Goal: Communication & Community: Answer question/provide support

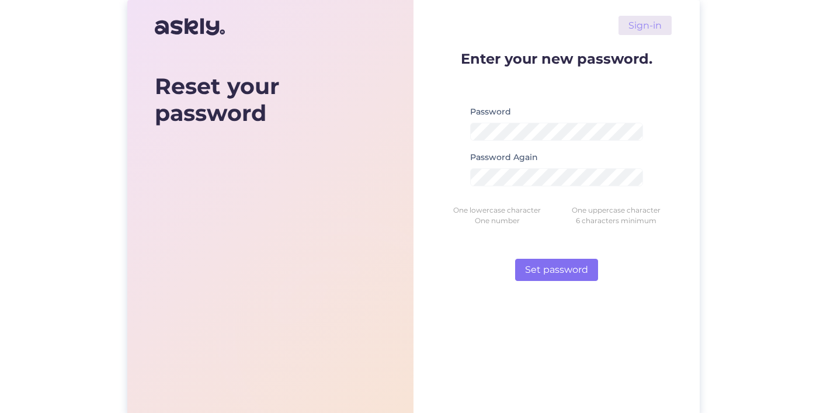
click at [571, 271] on button "Set password" at bounding box center [556, 270] width 83 height 22
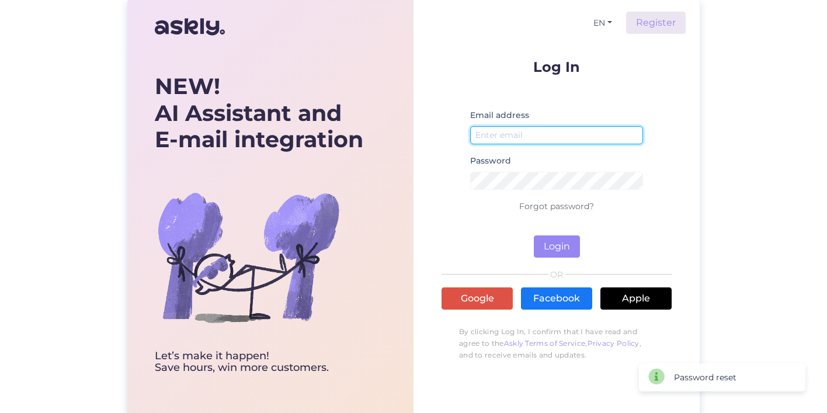
type input "info@nuckofashion.ee"
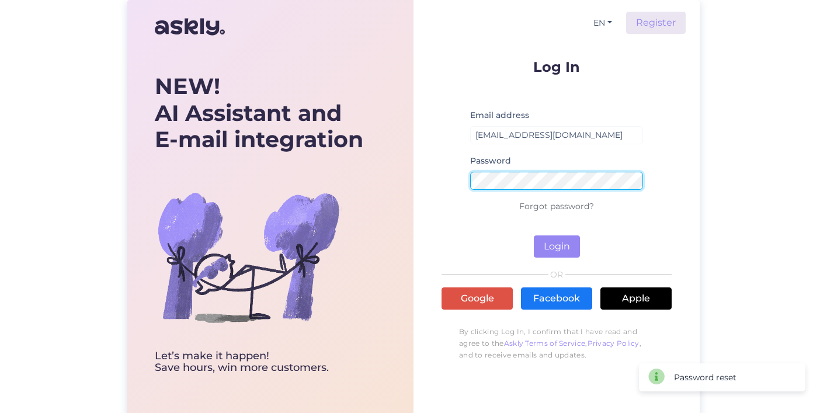
click at [557, 246] on button "Login" at bounding box center [557, 246] width 46 height 22
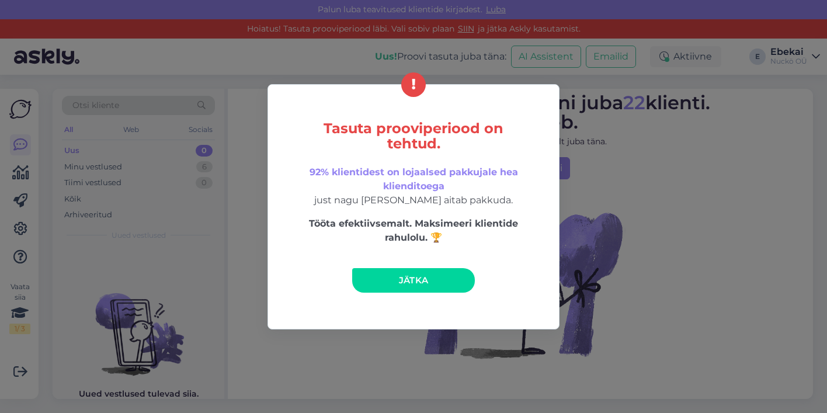
click at [408, 280] on span "Jätka" at bounding box center [414, 280] width 30 height 11
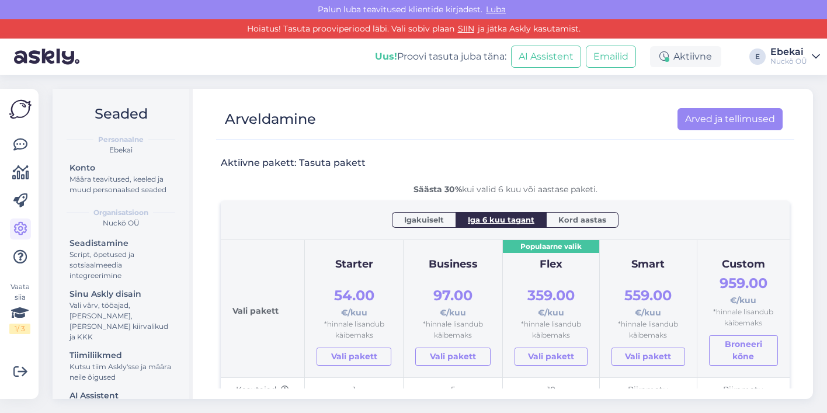
click at [207, 338] on div "Arveldamine Arved ja tellimused Aktiivne pakett: Tasuta pakett Säästa 30% kui v…" at bounding box center [505, 244] width 616 height 310
click at [19, 231] on icon at bounding box center [20, 229] width 14 height 14
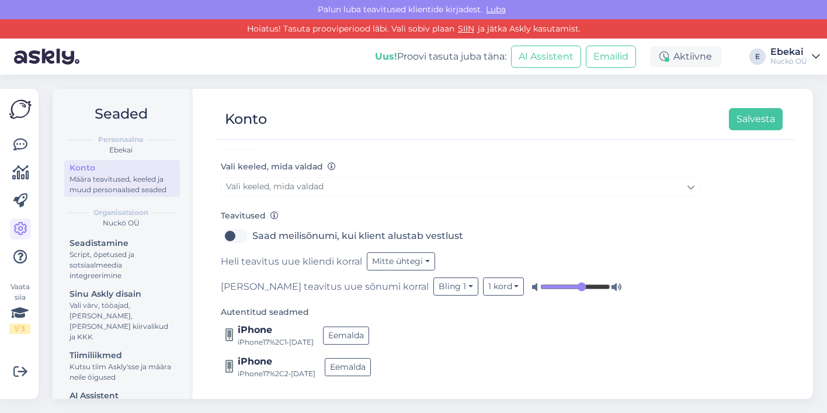
scroll to position [124, 0]
click at [15, 226] on icon at bounding box center [20, 229] width 14 height 14
click at [748, 120] on button "Salvesta" at bounding box center [756, 119] width 54 height 22
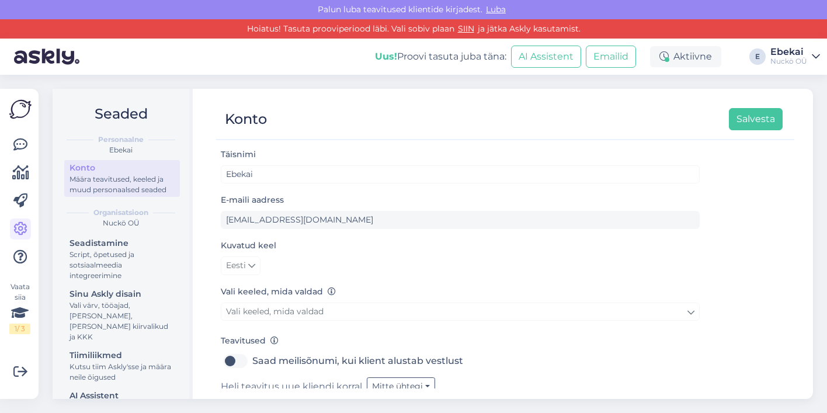
scroll to position [0, 0]
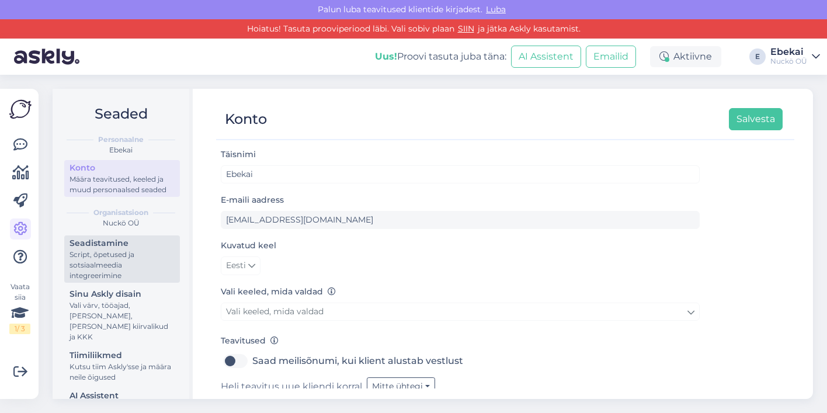
click at [110, 243] on div "Seadistamine" at bounding box center [122, 243] width 105 height 12
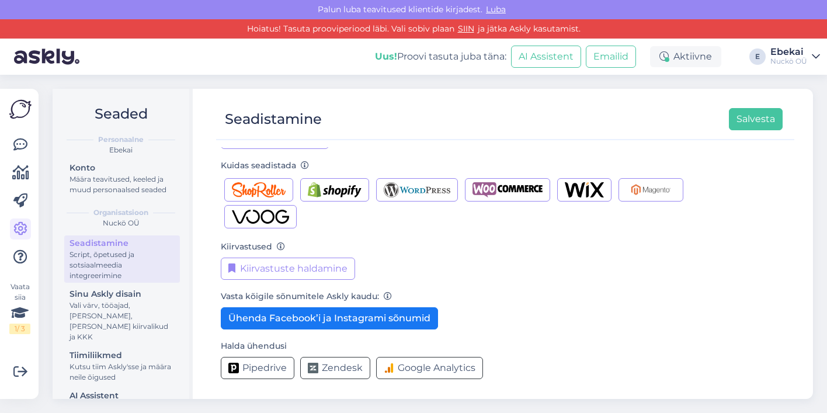
scroll to position [169, 0]
click at [379, 324] on button "Ühenda Facebook’i ja Instagrami sõnumid" at bounding box center [329, 318] width 217 height 22
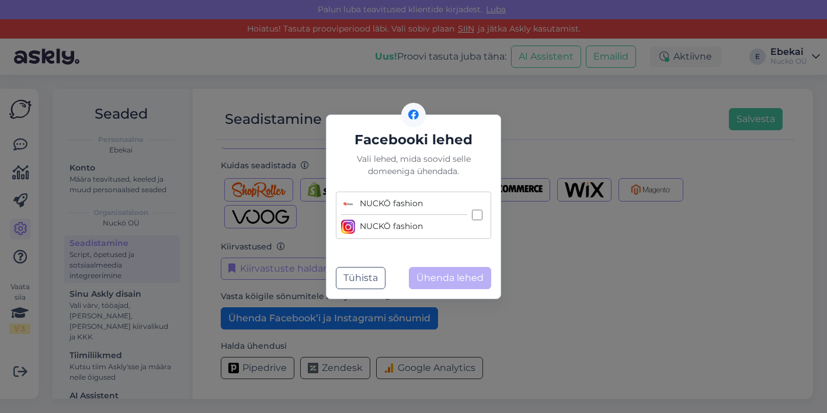
click at [480, 213] on input "NUCKÖ fashion NUCKÖ fashion" at bounding box center [477, 215] width 11 height 11
checkbox input "true"
click at [447, 277] on button "Ühenda lehed" at bounding box center [450, 278] width 82 height 22
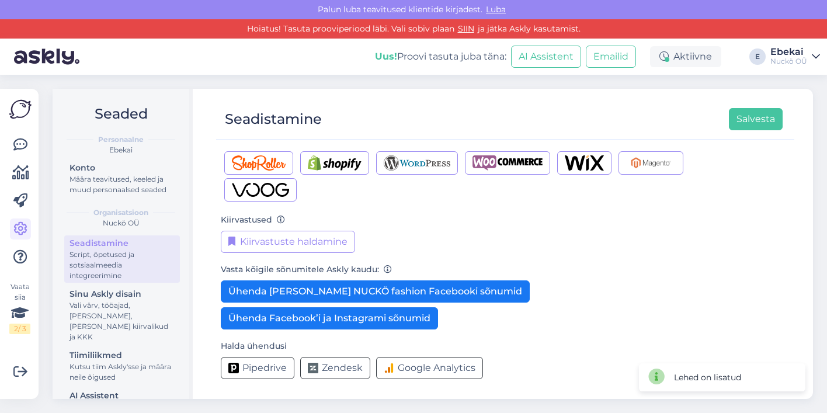
scroll to position [196, 0]
click at [593, 307] on div "Vasta kõigile sõnumitele Askly kaudu: Ühenda lahti NUCKÖ fashion Facebooki sõnu…" at bounding box center [460, 295] width 479 height 67
click at [766, 121] on button "Salvesta" at bounding box center [756, 119] width 54 height 22
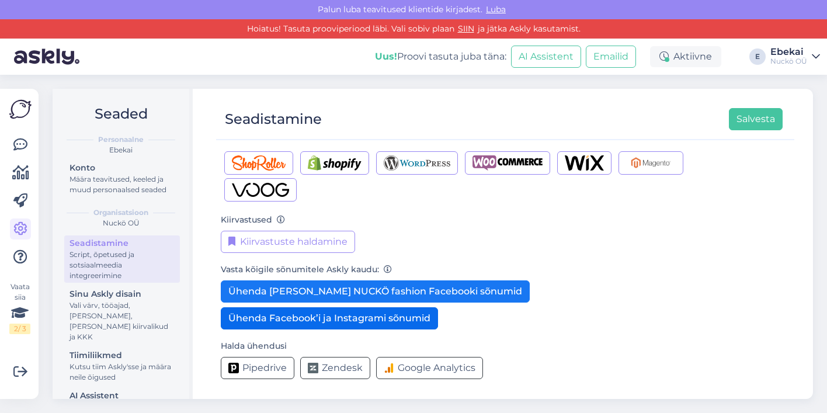
click at [384, 320] on button "Ühenda Facebook’i ja Instagrami sõnumid" at bounding box center [329, 318] width 217 height 22
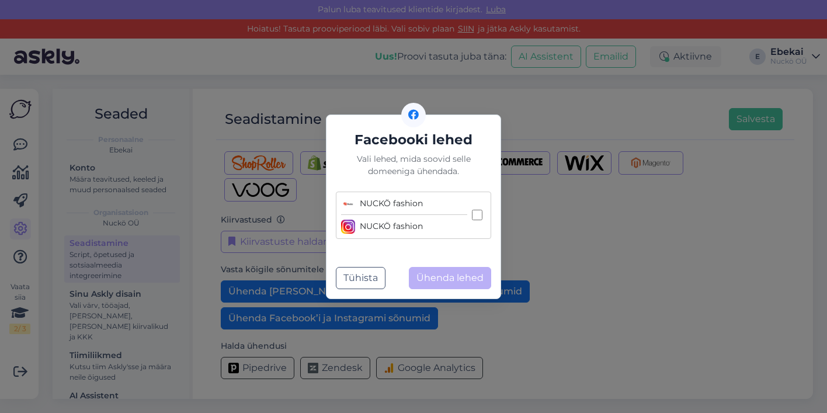
click at [477, 216] on input "NUCKÖ fashion NUCKÖ fashion" at bounding box center [477, 215] width 11 height 11
checkbox input "true"
click at [448, 279] on button "Ühenda lehed" at bounding box center [450, 278] width 82 height 22
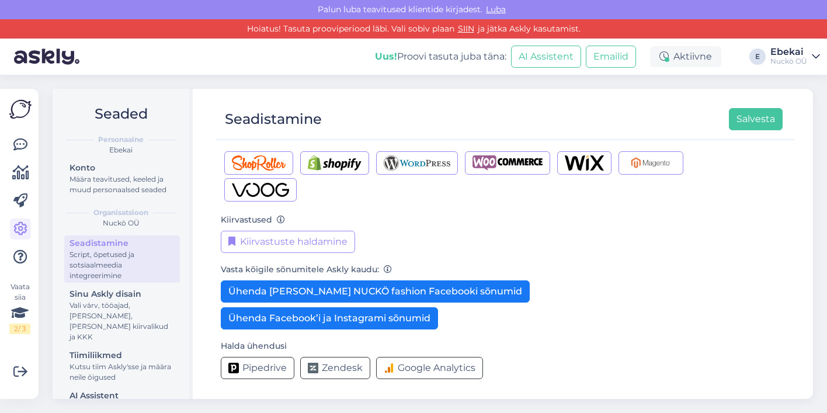
scroll to position [196, 0]
click at [753, 108] on button "Salvesta" at bounding box center [756, 119] width 54 height 22
click at [560, 310] on div "Vasta kõigile sõnumitele Askly kaudu: Ühenda lahti NUCKÖ fashion Facebooki sõnu…" at bounding box center [460, 295] width 479 height 67
click at [14, 112] on img at bounding box center [20, 109] width 22 height 22
click at [16, 147] on icon at bounding box center [20, 145] width 14 height 14
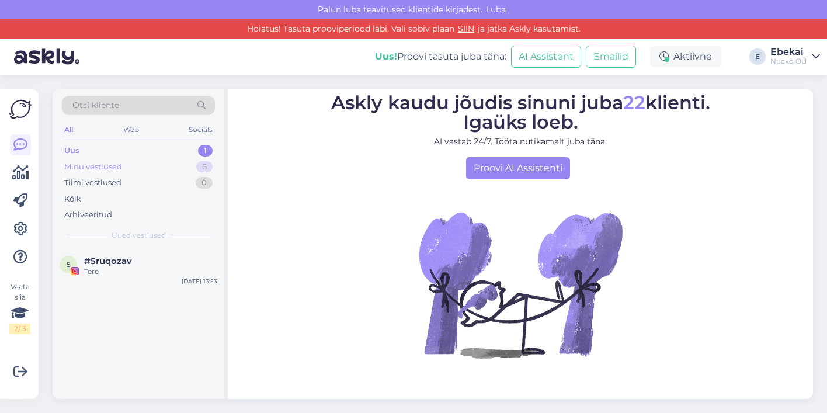
click at [112, 166] on div "Minu vestlused" at bounding box center [93, 167] width 58 height 12
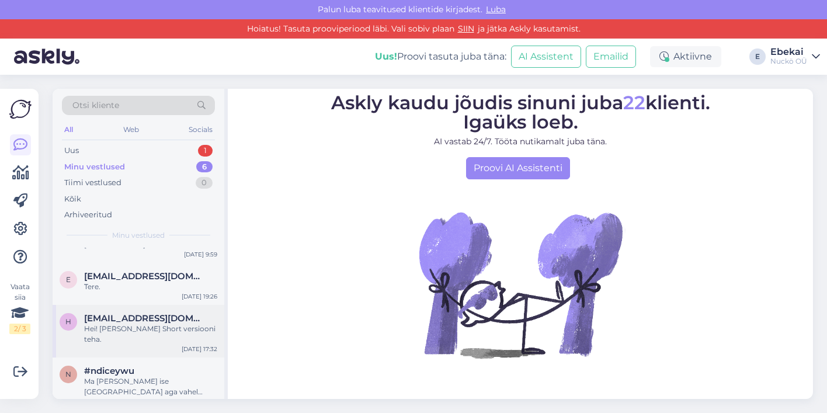
scroll to position [131, 0]
click at [109, 283] on div "Tere." at bounding box center [150, 288] width 133 height 11
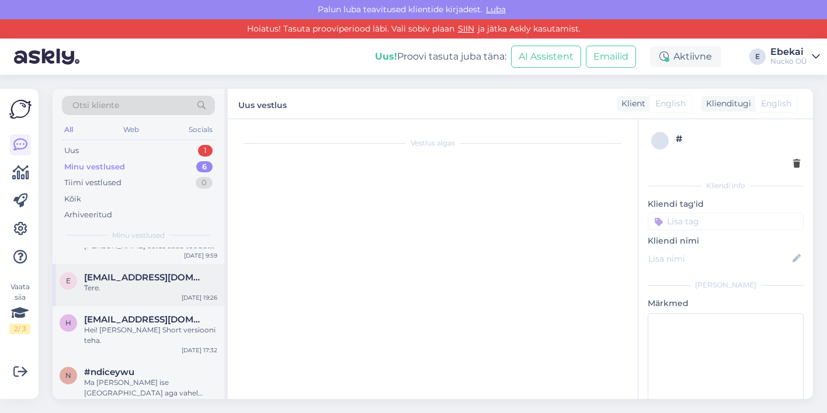
scroll to position [261, 0]
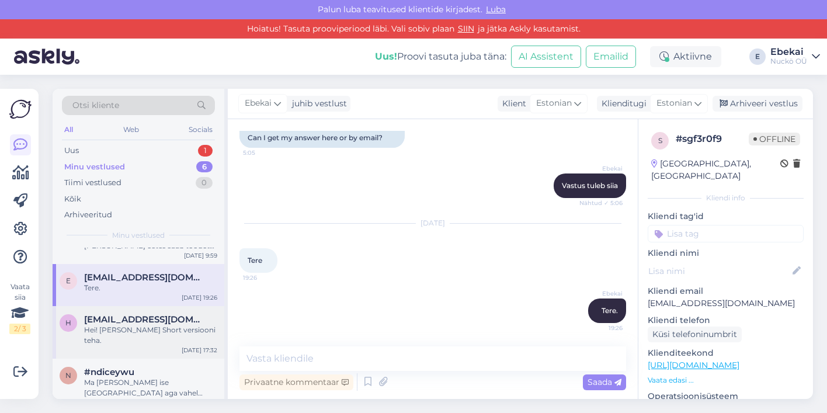
click at [104, 338] on div "h hannaklaus90@gmail.com Hei! Saame ka Short versiooni teha. Aug 27 17:32" at bounding box center [139, 332] width 172 height 53
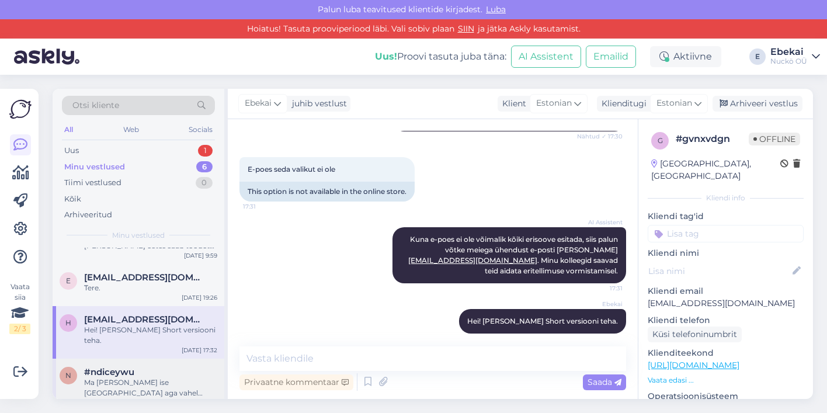
click at [102, 380] on div "Ma olen ise Tartus aga vahel trehvan ka Tallinna." at bounding box center [150, 387] width 133 height 21
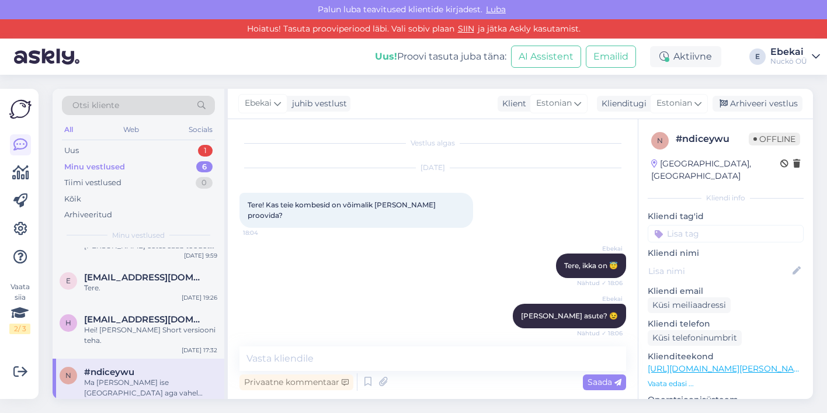
scroll to position [116, 0]
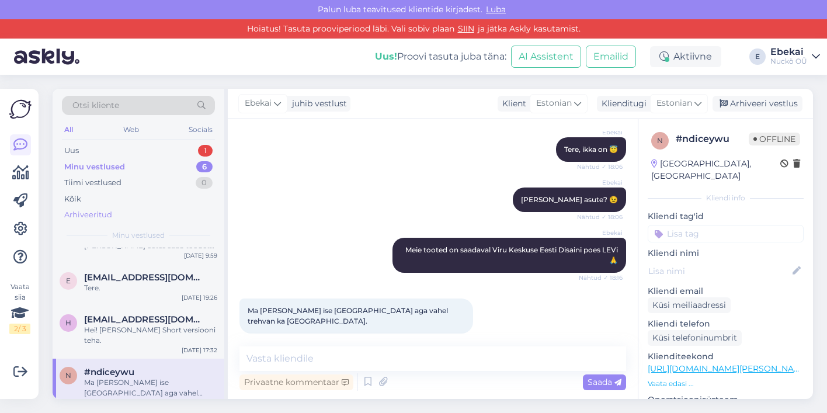
click at [98, 214] on div "Arhiveeritud" at bounding box center [88, 215] width 48 height 12
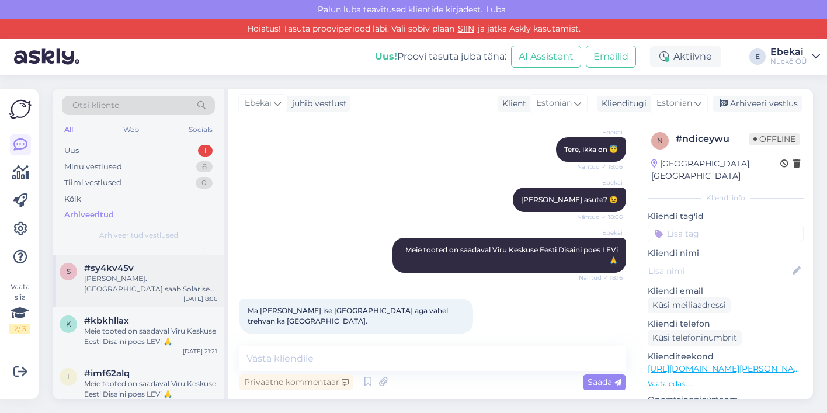
scroll to position [319, 0]
click at [105, 282] on div "Hea küsija. Tallinnas saab Solarises asuvas Eesti Disaini pood LEVI-s kombekaid…" at bounding box center [150, 283] width 133 height 21
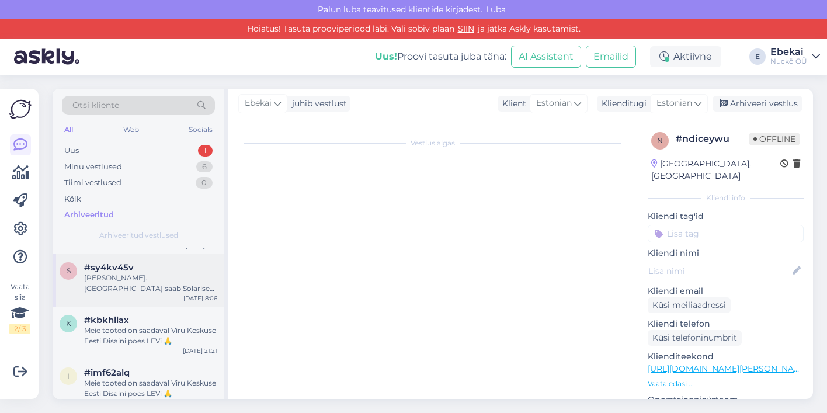
scroll to position [0, 0]
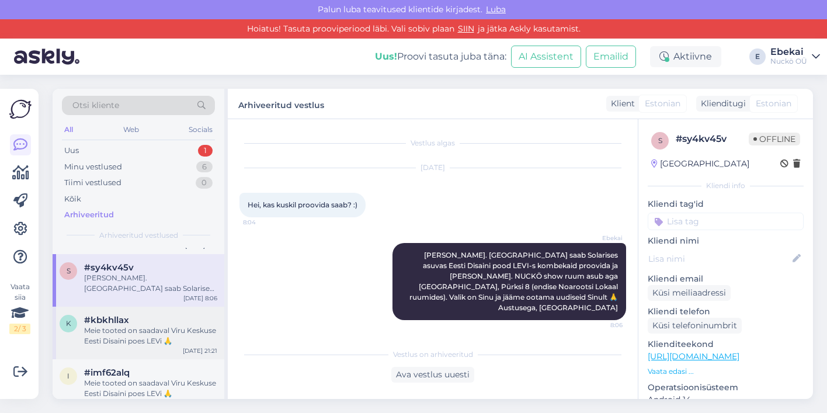
click at [113, 325] on div "Meie tooted on saadaval Viru Keskuse Eesti Disaini poes LEVi 🙏" at bounding box center [150, 335] width 133 height 21
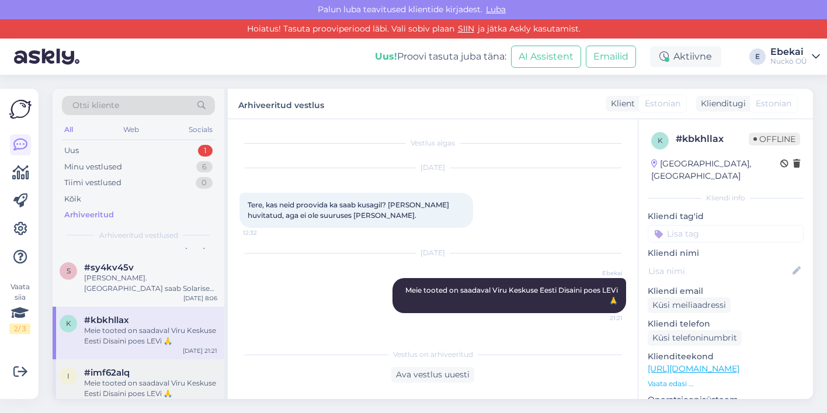
click at [125, 387] on div "Meie tooted on saadaval Viru Keskuse Eesti Disaini poes LEVi 🙏" at bounding box center [150, 388] width 133 height 21
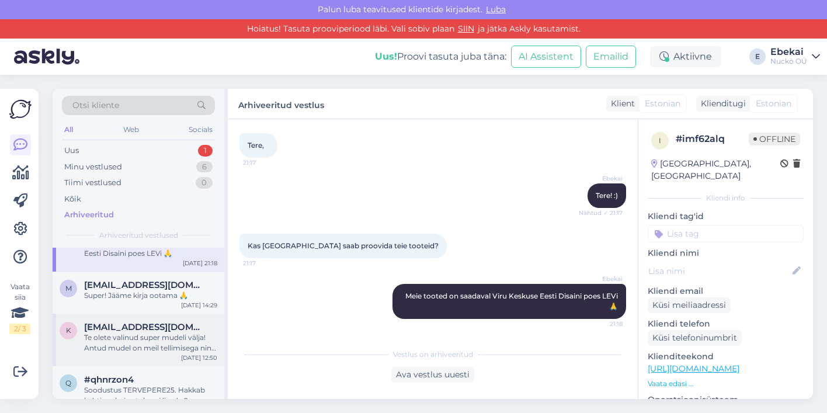
scroll to position [457, 0]
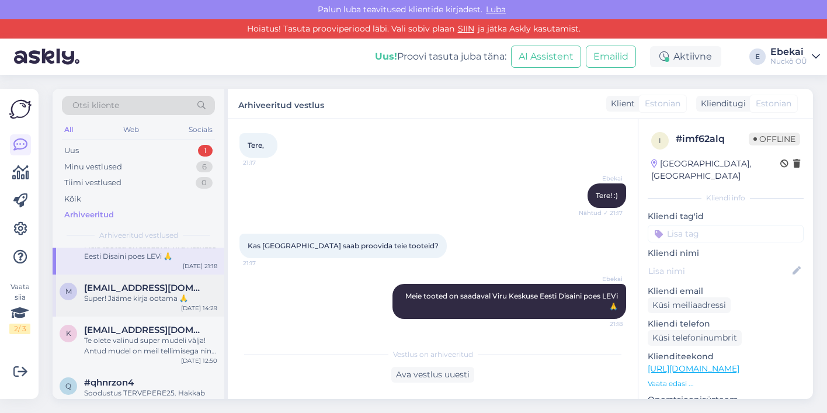
click at [119, 296] on div "Super! Jääme kirja ootama 🙏" at bounding box center [150, 298] width 133 height 11
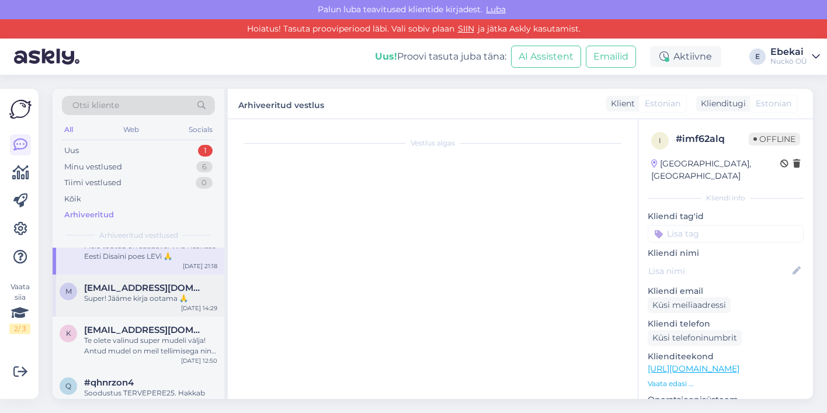
scroll to position [102, 0]
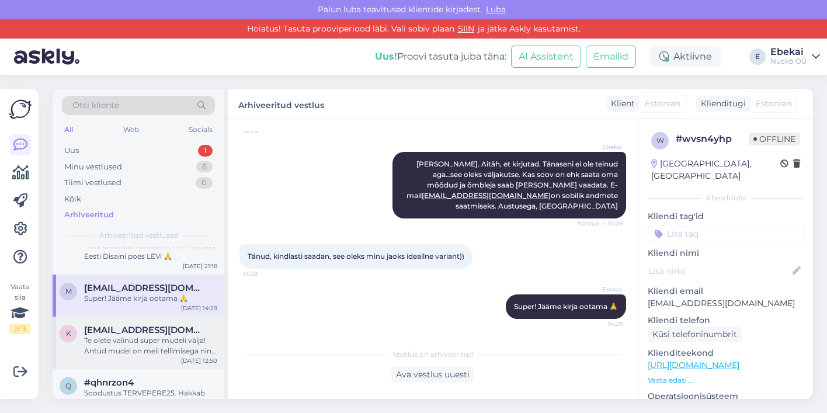
click at [130, 343] on div "Te olete valinud super mudeli välja! Antud mudel on meil tellimisega ning valmi…" at bounding box center [150, 345] width 133 height 21
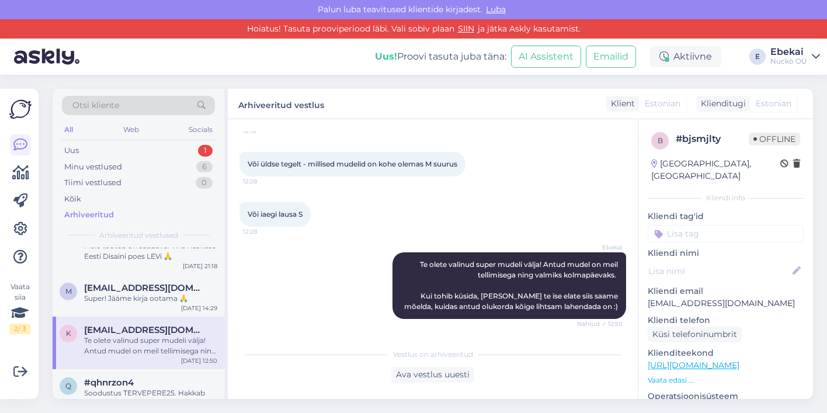
scroll to position [363, 0]
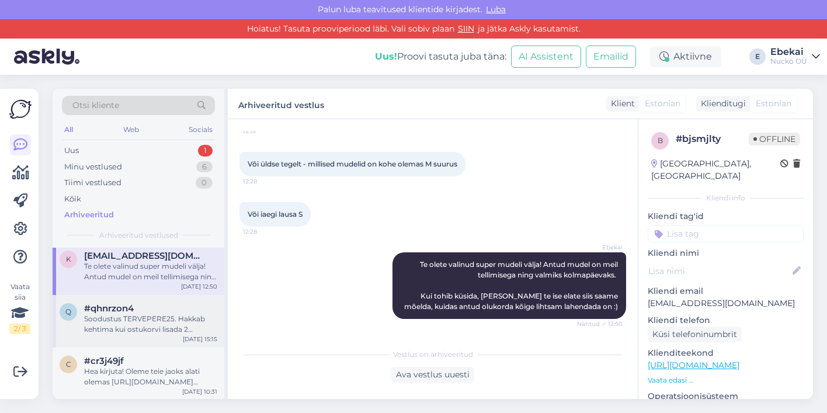
click at [157, 317] on div "Soodustus TERVEPERE25. Hakkab kehtima kui ostukorvi lisada 2 täiskasvanu ja 2 l…" at bounding box center [150, 324] width 133 height 21
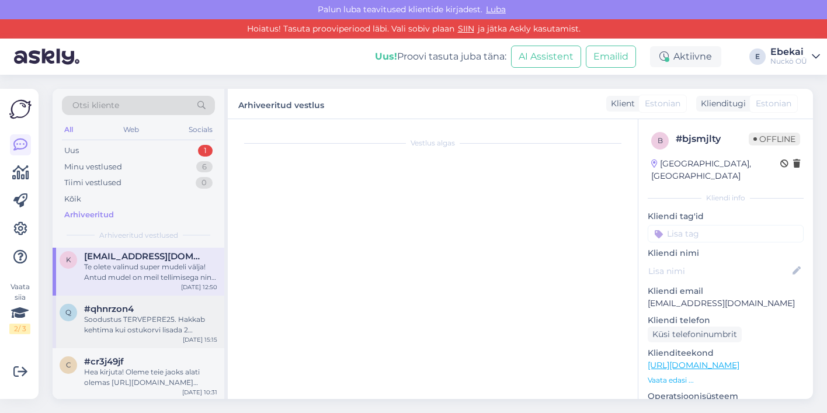
scroll to position [461, 0]
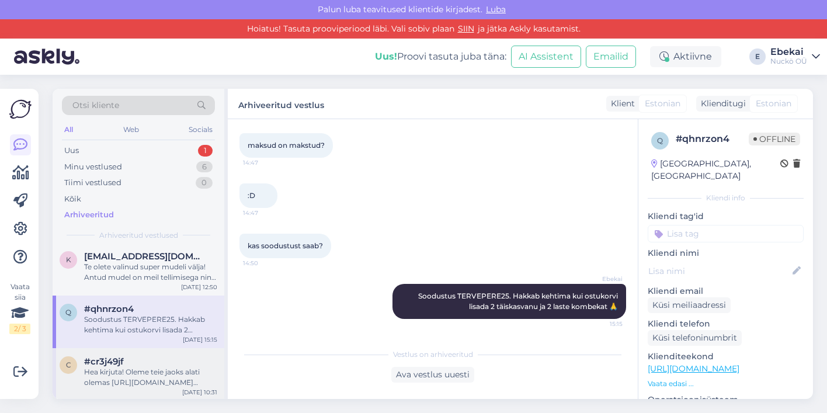
click at [130, 371] on div "Hea kirjuta! Oleme teie jaoks alati olemas https://nuckofashion.ee/pood/ Jääme …" at bounding box center [150, 377] width 133 height 21
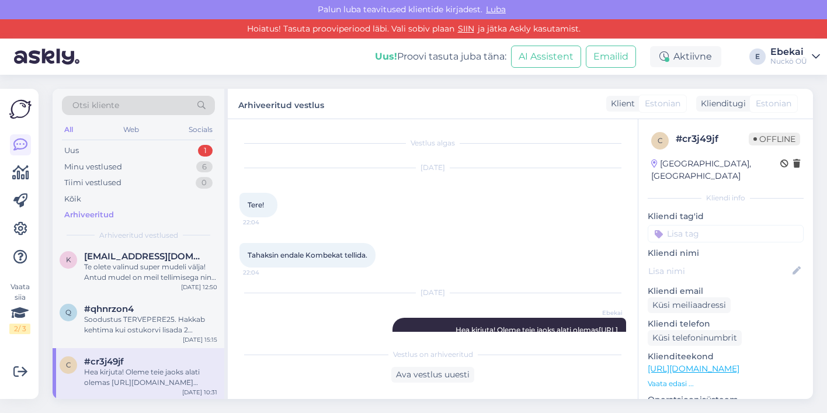
scroll to position [0, 0]
click at [146, 324] on div "Soodustus TERVEPERE25. Hakkab kehtima kui ostukorvi lisada 2 täiskasvanu ja 2 l…" at bounding box center [150, 324] width 133 height 21
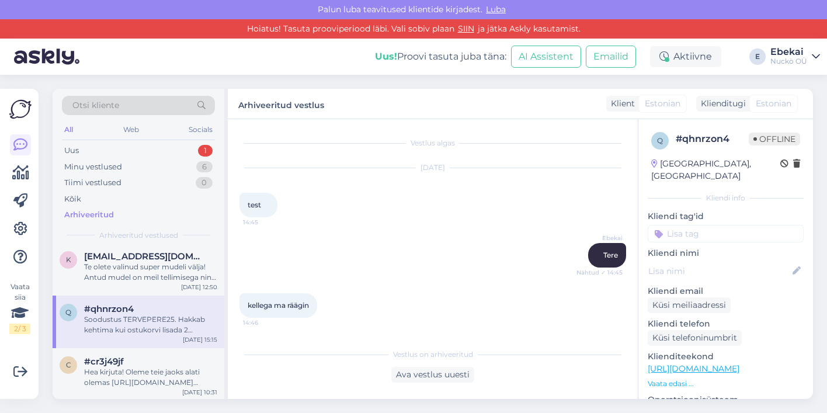
scroll to position [461, 0]
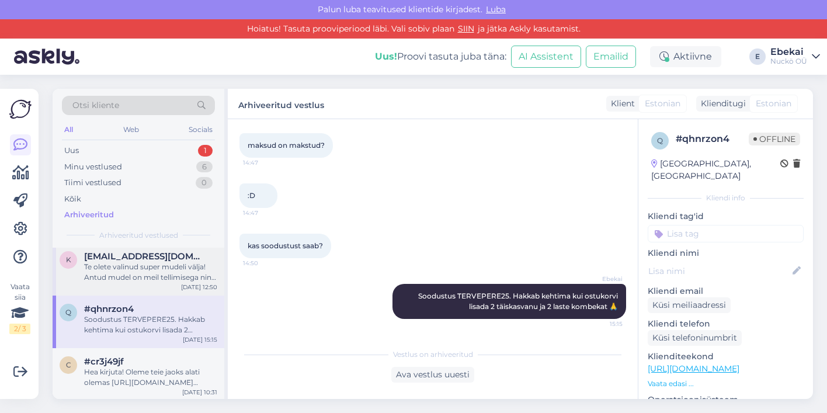
click at [159, 270] on div "Te olete valinud super mudeli välja! Antud mudel on meil tellimisega ning valmi…" at bounding box center [150, 272] width 133 height 21
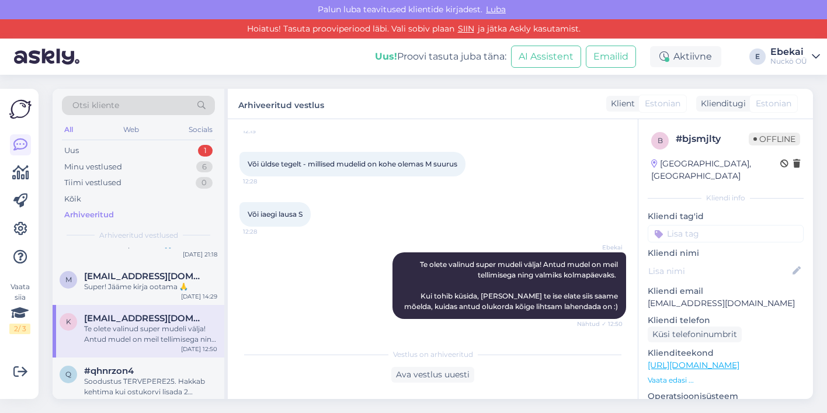
scroll to position [467, 0]
click at [126, 286] on div "Super! Jääme kirja ootama 🙏" at bounding box center [150, 288] width 133 height 11
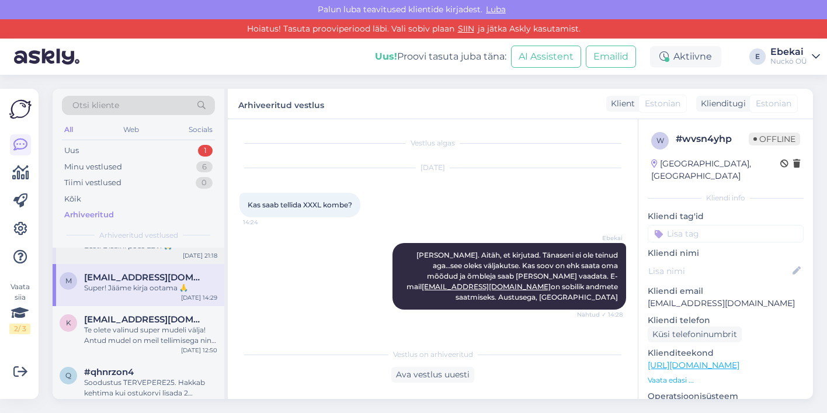
scroll to position [0, 0]
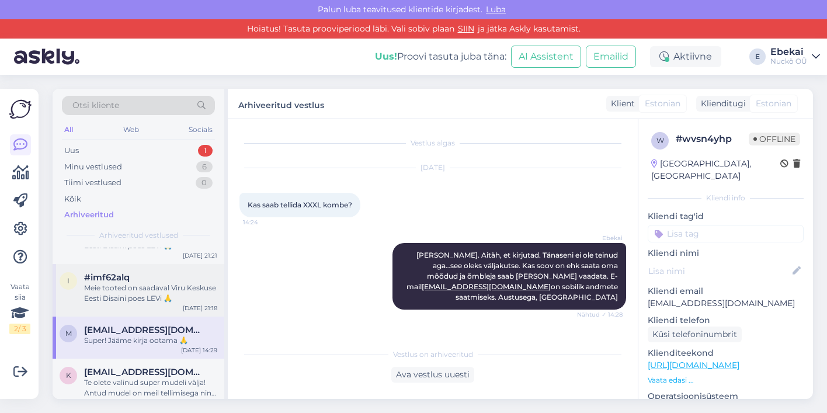
click at [137, 295] on div "Meie tooted on saadaval Viru Keskuse Eesti Disaini poes LEVi 🙏" at bounding box center [150, 293] width 133 height 21
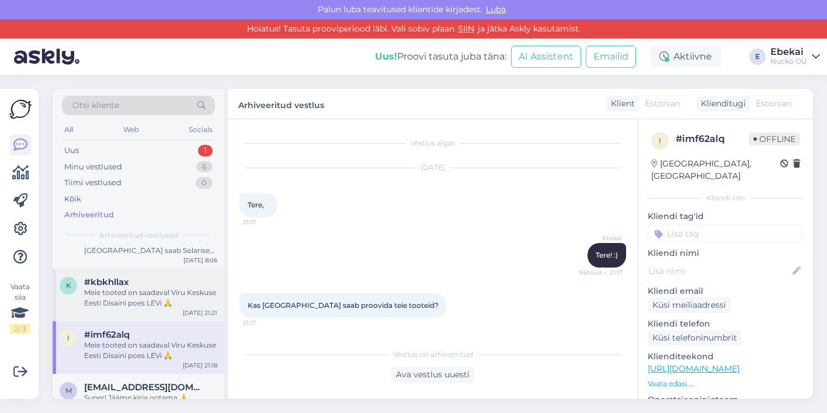
click at [98, 294] on div "Meie tooted on saadaval Viru Keskuse Eesti Disaini poes LEVi 🙏" at bounding box center [150, 297] width 133 height 21
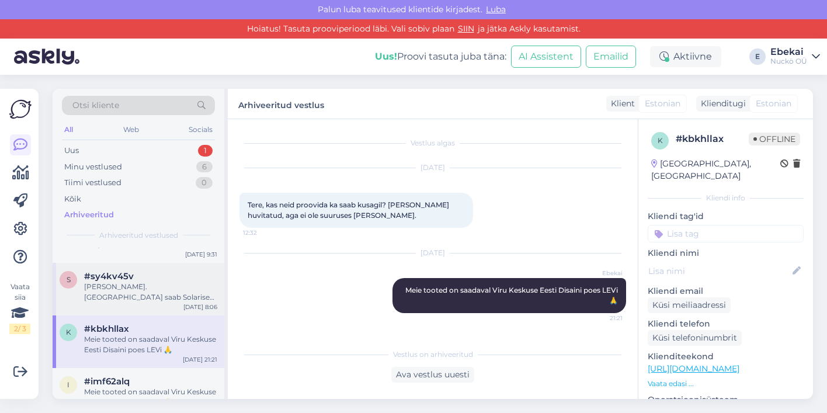
click at [127, 276] on span "#sy4kv45v" at bounding box center [109, 276] width 50 height 11
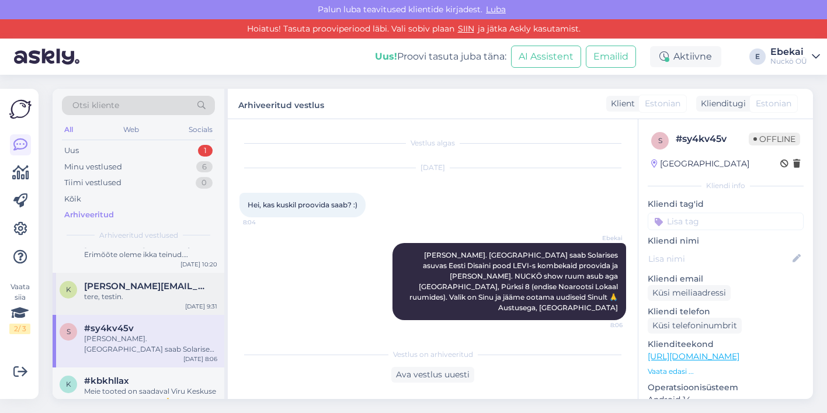
click at [152, 278] on div "k kristofer.harm@hotmail.com tere, testin. Aug 23 9:31" at bounding box center [139, 294] width 172 height 42
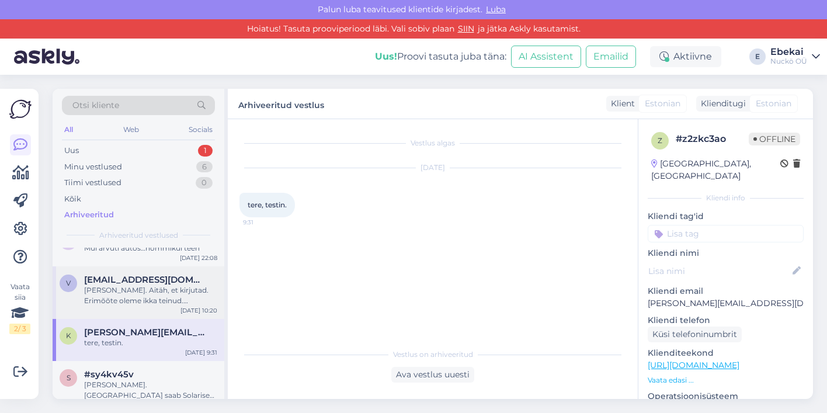
click at [159, 285] on div "Hea Vaike. Aitäh, et kirjutad. Erimõõte oleme ikka teinud. Lisatasu mudeli muut…" at bounding box center [150, 295] width 133 height 21
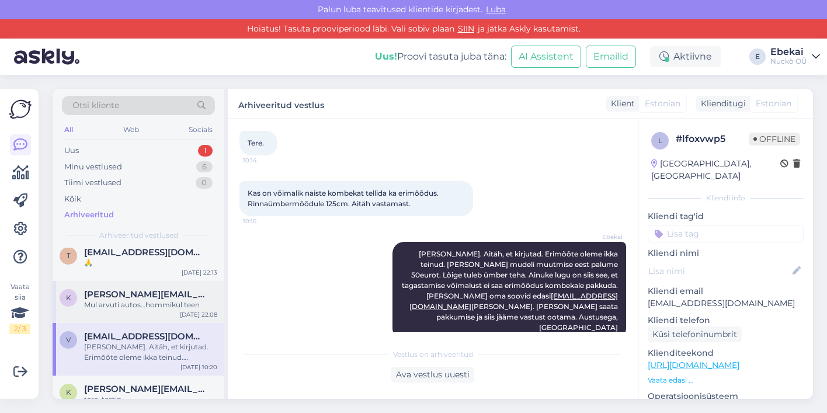
click at [143, 292] on span "kristofer.harm@hotmail.com" at bounding box center [144, 294] width 121 height 11
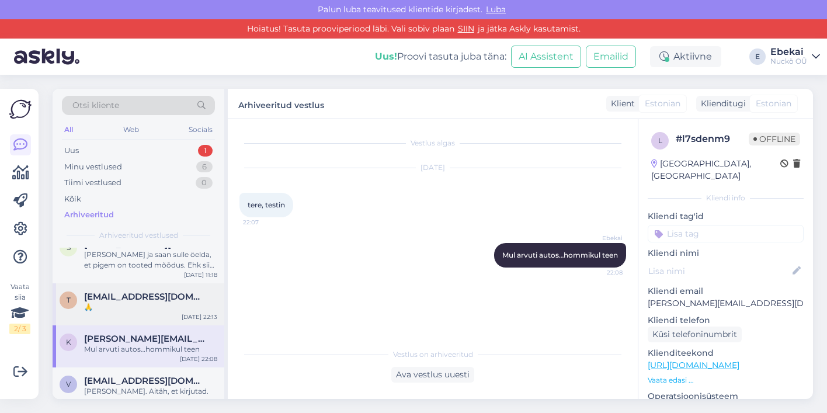
click at [138, 293] on span "[EMAIL_ADDRESS][DOMAIN_NAME]" at bounding box center [144, 296] width 121 height 11
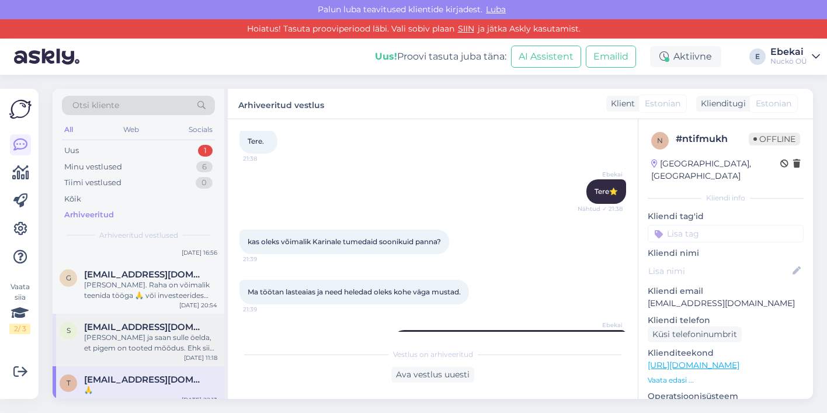
click at [142, 337] on div "Olen Ebekai ja saan sulle öelda, et pigem on tooted mõõdus. Ehk siis, vaata pal…" at bounding box center [150, 342] width 133 height 21
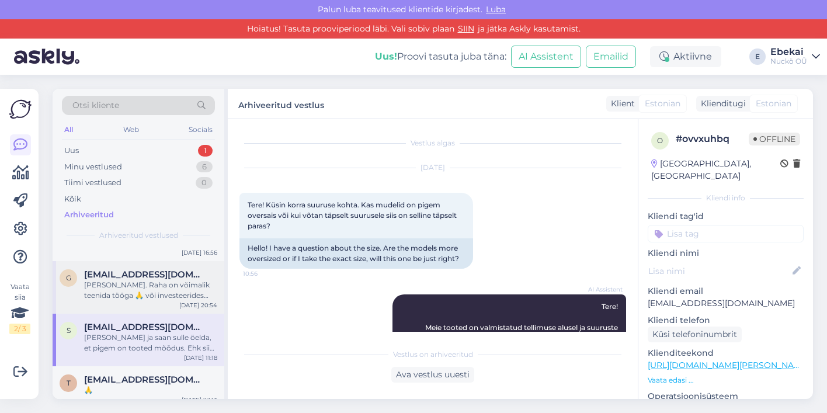
click at [142, 276] on span "gangaan49@gmail.com" at bounding box center [144, 274] width 121 height 11
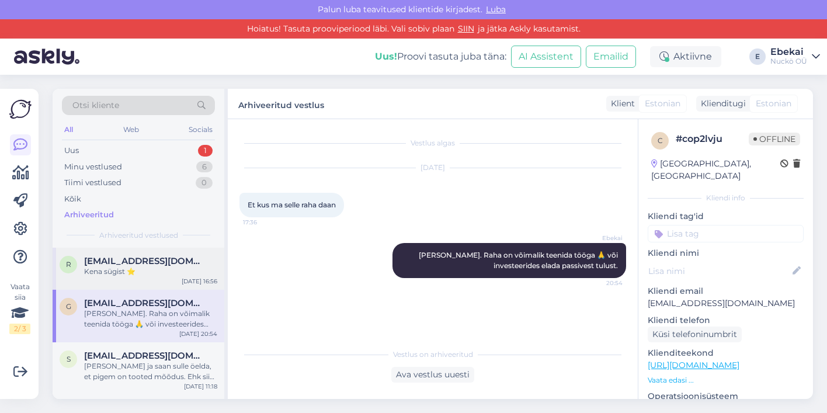
click at [134, 263] on span "raivo.pedanik@gmail.com" at bounding box center [144, 261] width 121 height 11
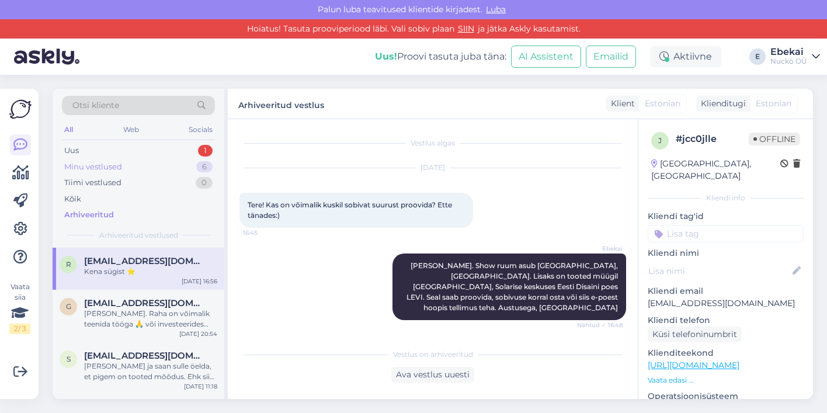
click at [110, 162] on div "Minu vestlused" at bounding box center [93, 167] width 58 height 12
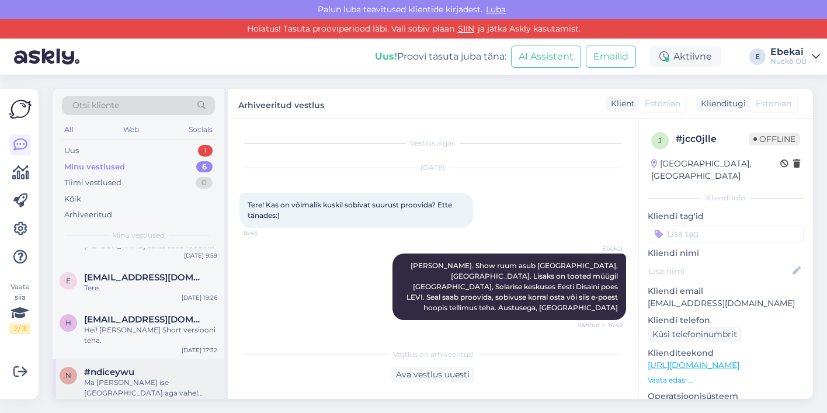
click at [126, 383] on div "Ma olen ise Tartus aga vahel trehvan ka Tallinna." at bounding box center [150, 387] width 133 height 21
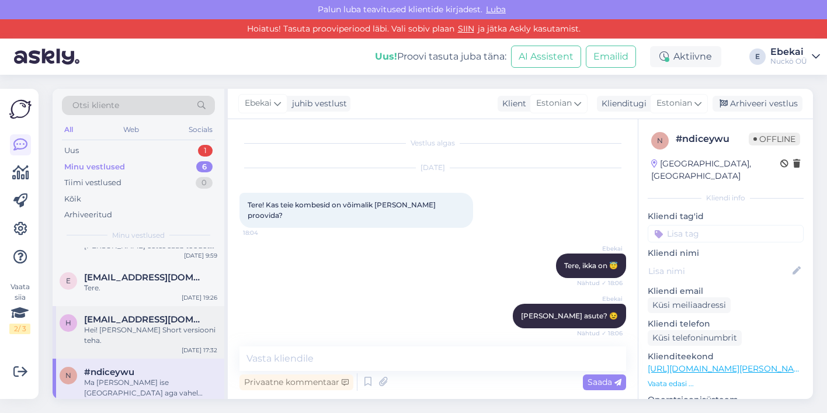
click at [147, 325] on div "Hei! Saame ka Short versiooni teha." at bounding box center [150, 335] width 133 height 21
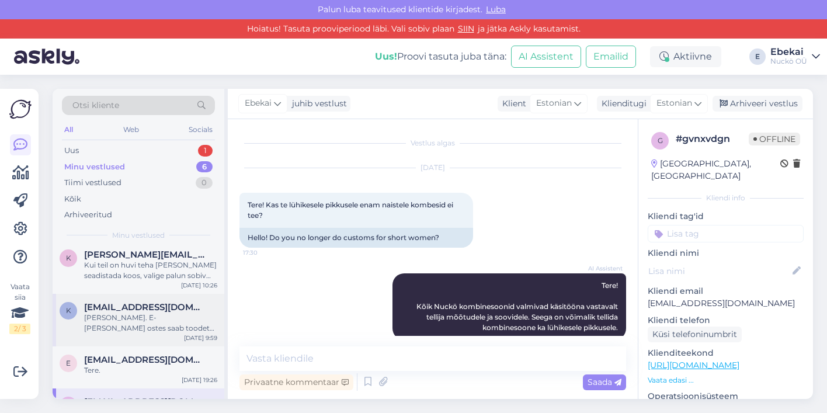
click at [126, 312] on div "Hea Kerda. E-poest ostes saab toodet vahetada EV kehtiva korra järgi. Kui on so…" at bounding box center [150, 322] width 133 height 21
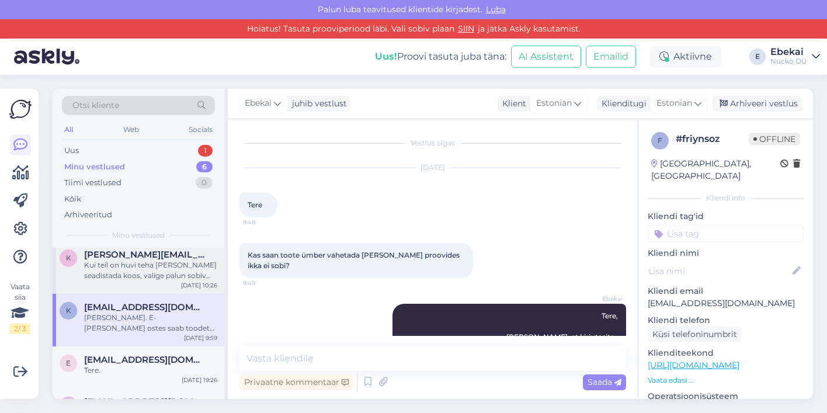
click at [136, 272] on div "Kui teil on huvi teha kõne ja seadistada koos, valige palun sobiv aeg: https://…" at bounding box center [150, 270] width 133 height 21
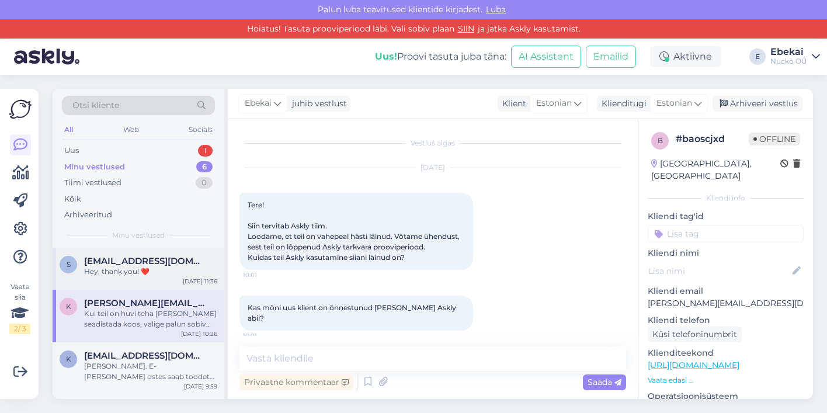
click at [122, 263] on span "shelbiaris@gmail.com" at bounding box center [144, 261] width 121 height 11
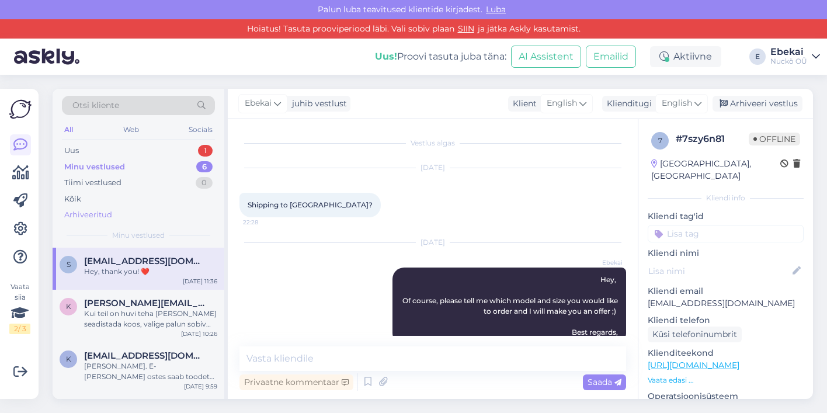
click at [105, 216] on div "Arhiveeritud" at bounding box center [88, 215] width 48 height 12
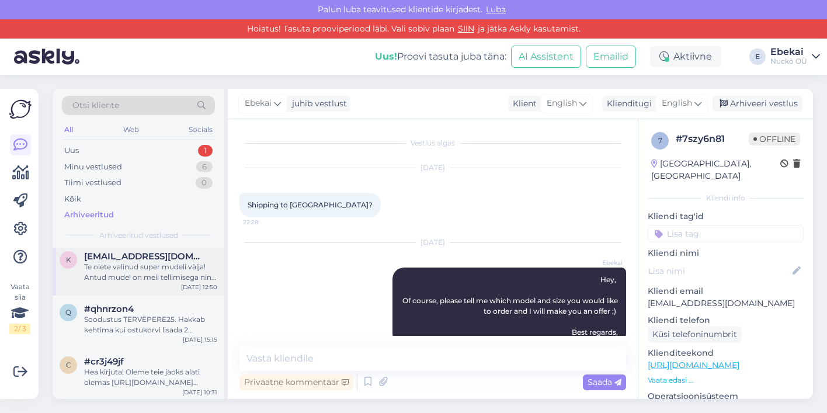
click at [107, 275] on div "Te olete valinud super mudeli välja! Antud mudel on meil tellimisega ning valmi…" at bounding box center [150, 272] width 133 height 21
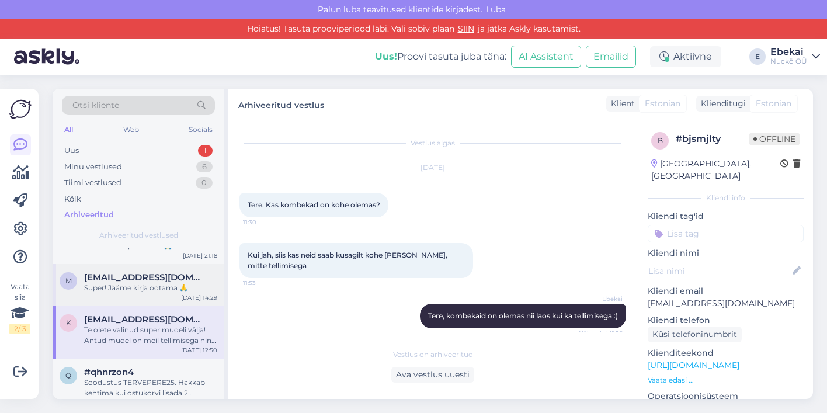
click at [94, 287] on div "Super! Jääme kirja ootama 🙏" at bounding box center [150, 288] width 133 height 11
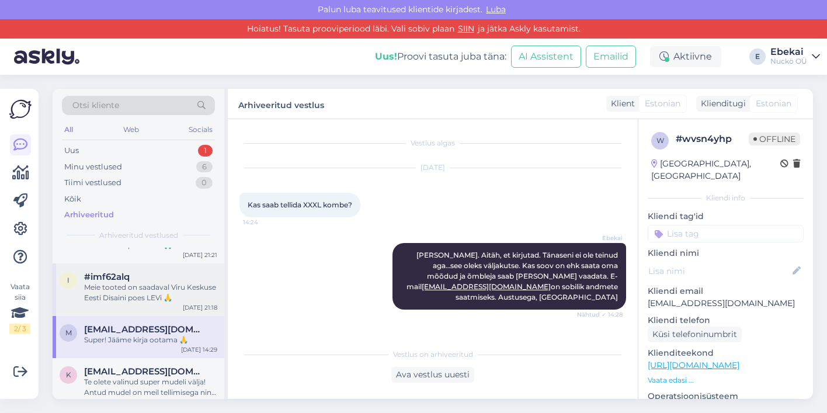
click at [127, 287] on div "Meie tooted on saadaval Viru Keskuse Eesti Disaini poes LEVi 🙏" at bounding box center [150, 292] width 133 height 21
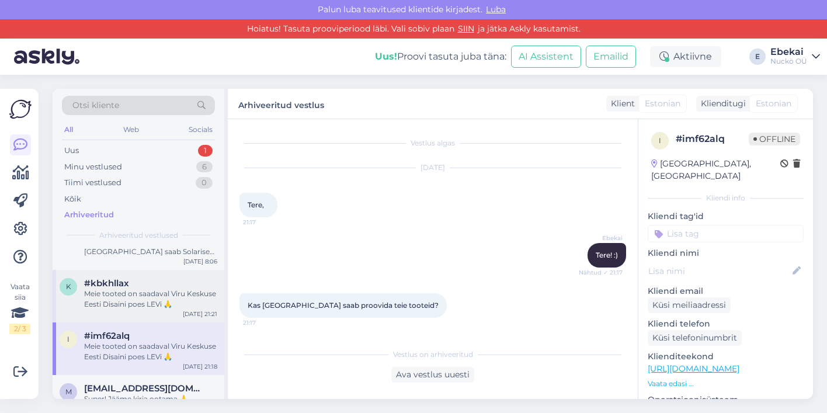
click at [139, 295] on div "Meie tooted on saadaval Viru Keskuse Eesti Disaini poes LEVi 🙏" at bounding box center [150, 299] width 133 height 21
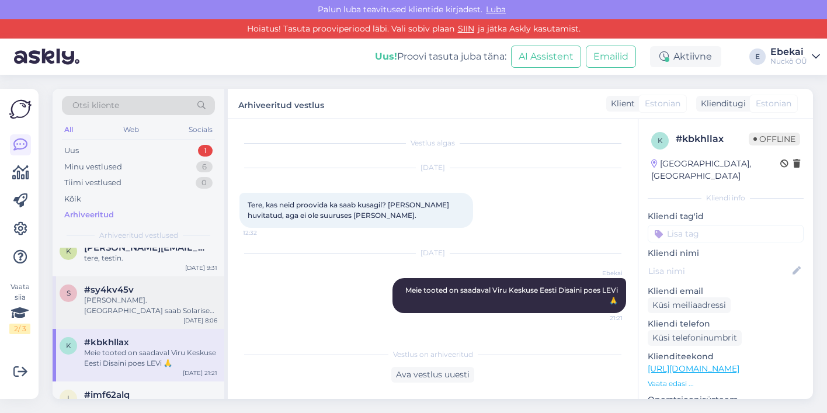
click at [116, 297] on div "Hea küsija. Tallinnas saab Solarises asuvas Eesti Disaini pood LEVI-s kombekaid…" at bounding box center [150, 305] width 133 height 21
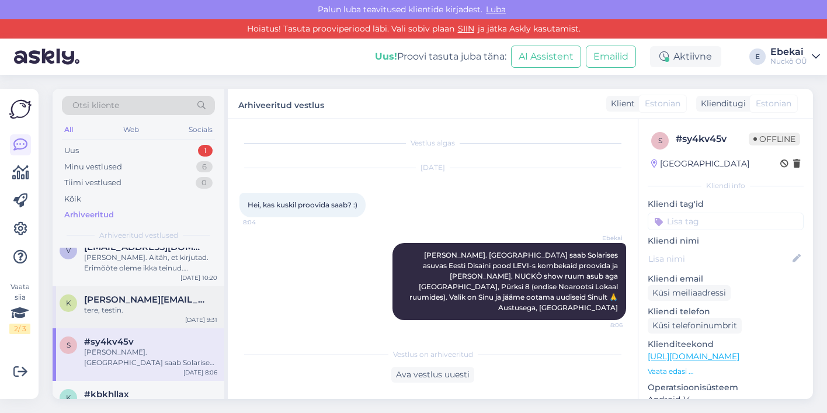
click at [133, 305] on div "tere, testin." at bounding box center [150, 310] width 133 height 11
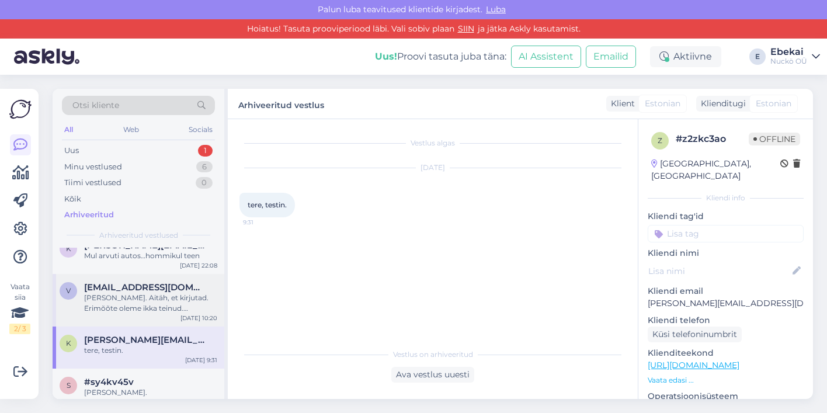
click at [144, 293] on div "Hea Vaike. Aitäh, et kirjutad. Erimõõte oleme ikka teinud. Lisatasu mudeli muut…" at bounding box center [150, 303] width 133 height 21
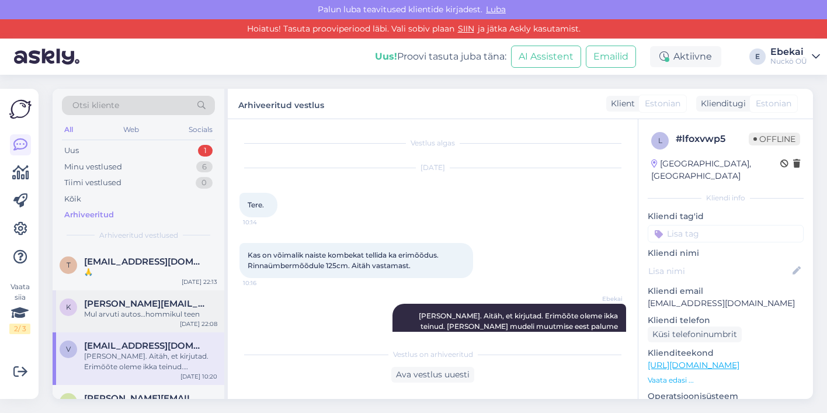
click at [166, 303] on span "kristofer.harm@hotmail.com" at bounding box center [144, 303] width 121 height 11
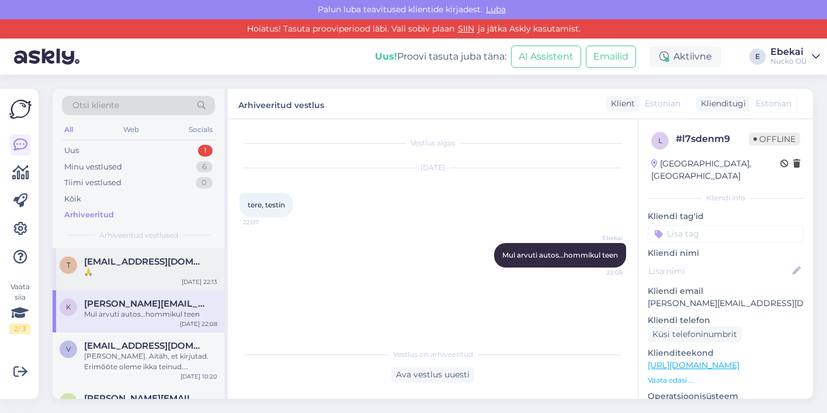
click at [154, 272] on div "🙏" at bounding box center [150, 272] width 133 height 11
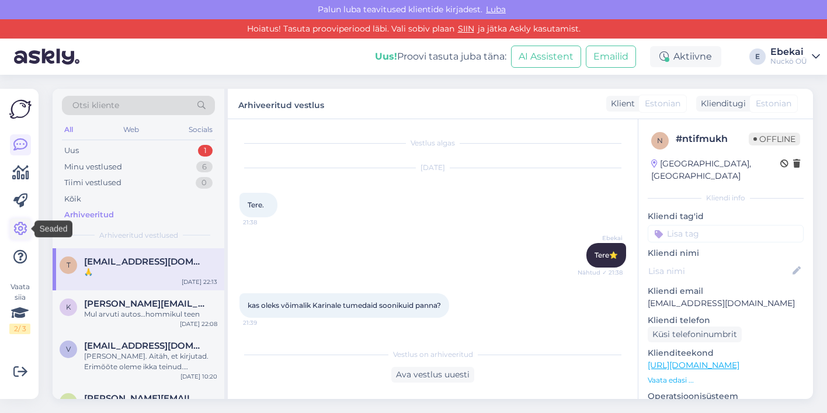
click at [10, 225] on link at bounding box center [20, 228] width 21 height 21
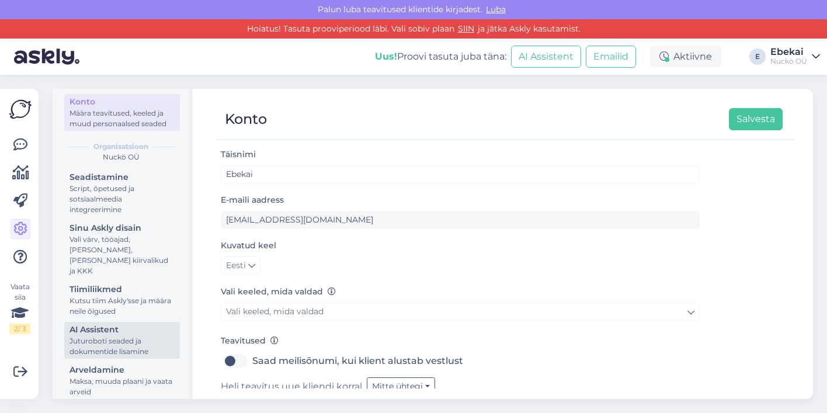
click at [100, 336] on div "Juturoboti seaded ja dokumentide lisamine" at bounding box center [122, 346] width 105 height 21
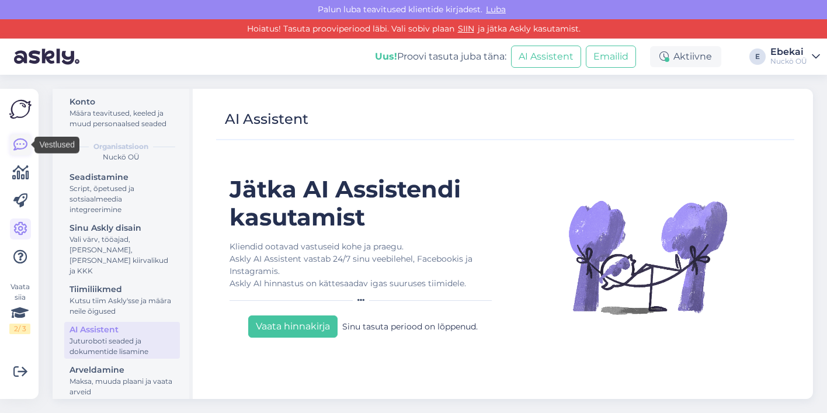
click at [16, 144] on icon at bounding box center [20, 145] width 14 height 14
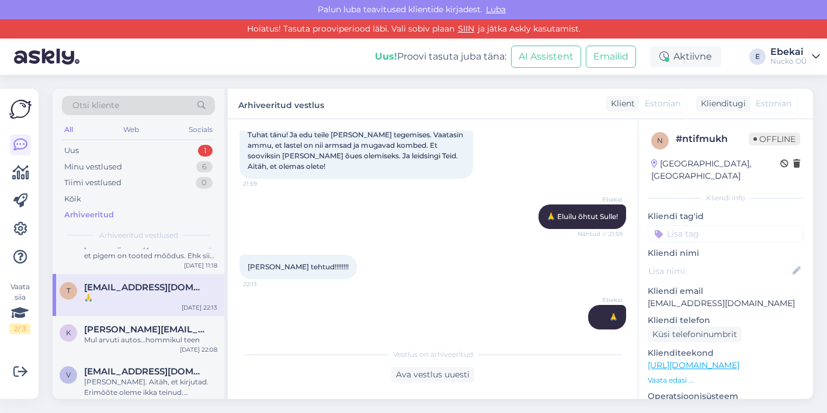
scroll to position [138, 0]
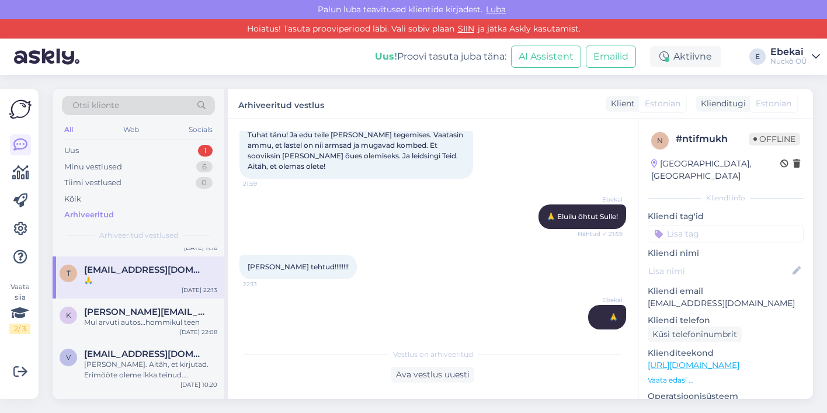
click at [133, 269] on span "[EMAIL_ADDRESS][DOMAIN_NAME]" at bounding box center [144, 270] width 121 height 11
click at [128, 123] on div "Web" at bounding box center [131, 129] width 20 height 15
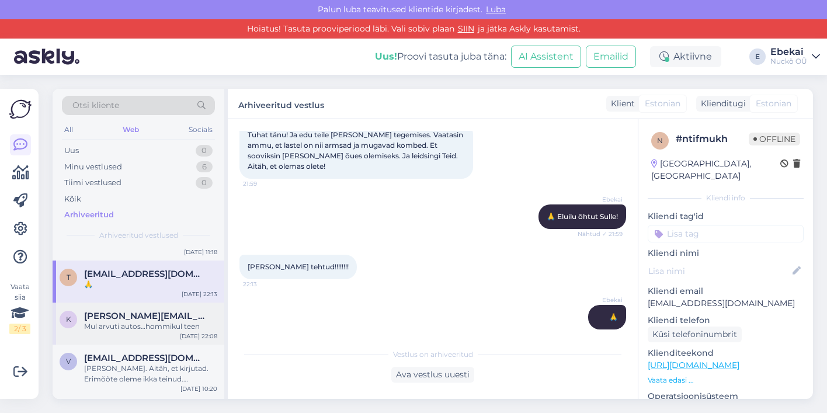
scroll to position [135, 0]
click at [117, 269] on span "[EMAIL_ADDRESS][DOMAIN_NAME]" at bounding box center [144, 273] width 121 height 11
click at [84, 165] on div "Minu vestlused" at bounding box center [93, 167] width 58 height 12
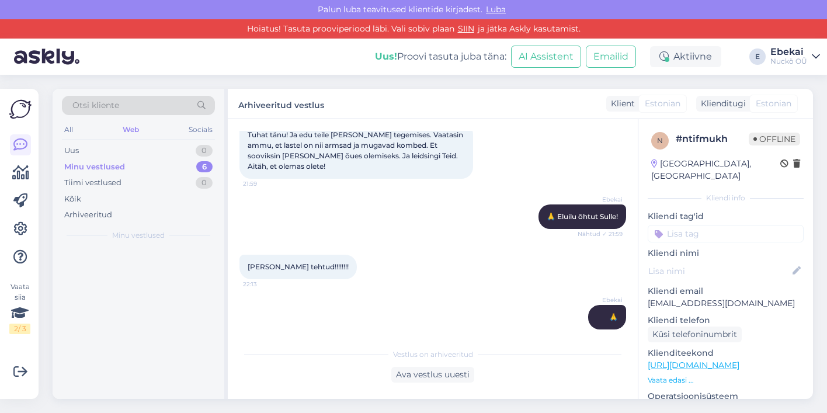
scroll to position [0, 0]
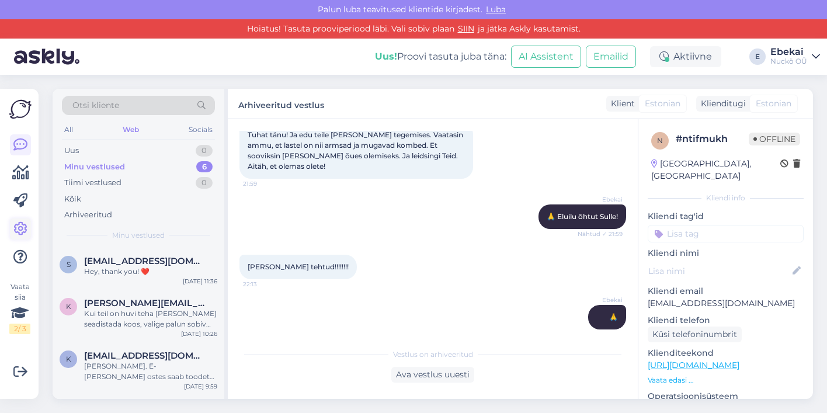
click at [11, 231] on link at bounding box center [20, 228] width 21 height 21
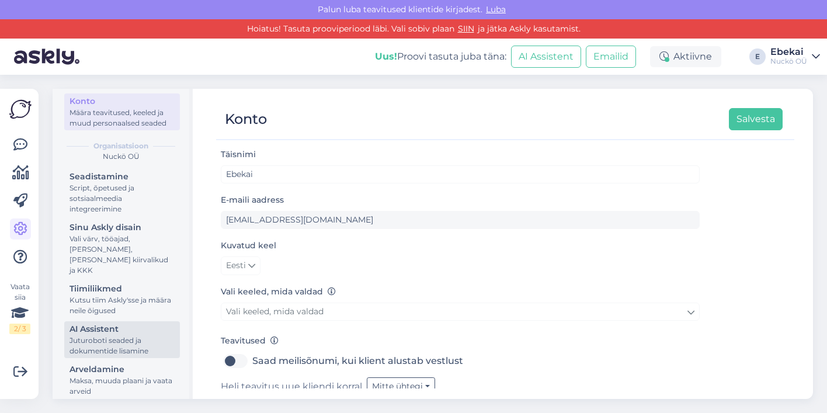
scroll to position [66, 0]
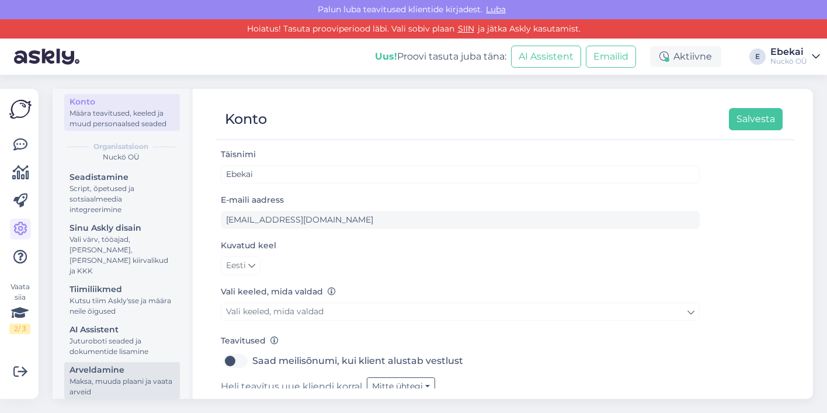
click at [108, 364] on div "Arveldamine" at bounding box center [122, 370] width 105 height 12
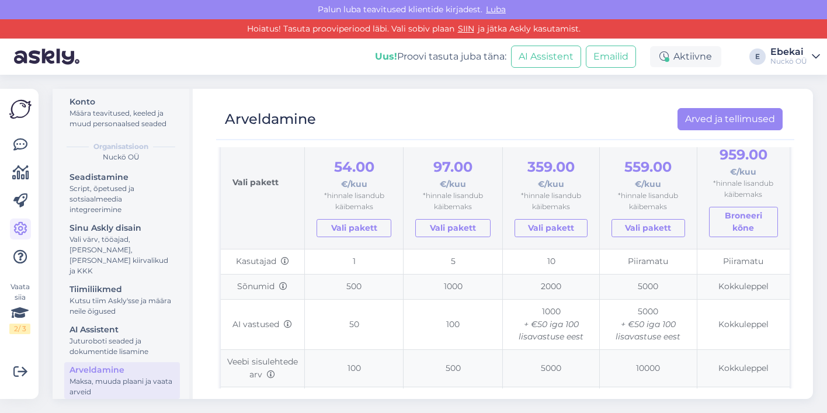
scroll to position [122, 0]
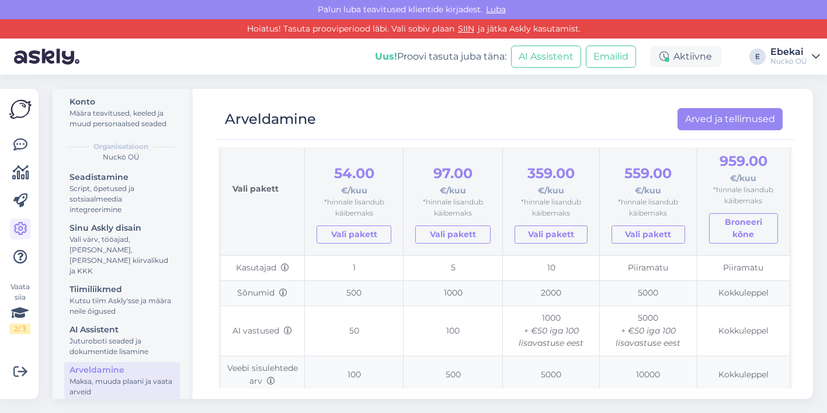
click at [391, 116] on div "Arveldamine Arved ja tellimused" at bounding box center [499, 119] width 567 height 22
click at [359, 241] on link "Vali pakett" at bounding box center [354, 234] width 75 height 18
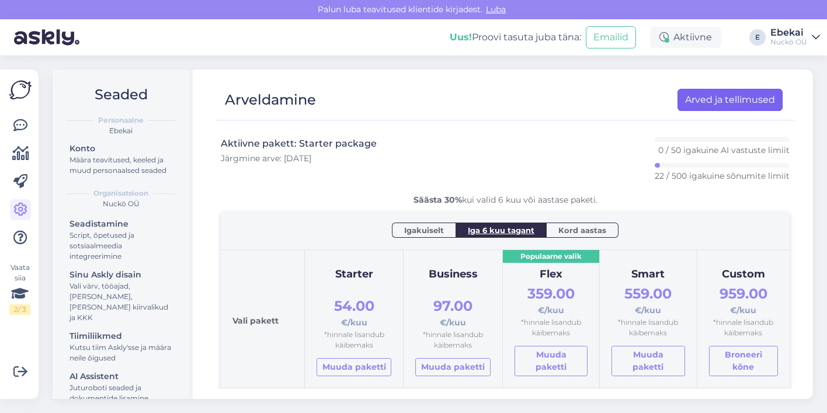
click at [713, 103] on link "Arved ja tellimused" at bounding box center [729, 100] width 105 height 22
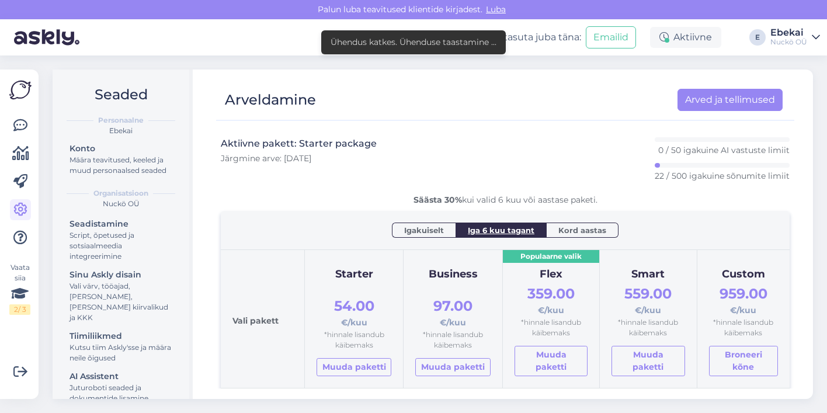
click at [427, 95] on div "Arveldamine Arved ja tellimused" at bounding box center [499, 100] width 567 height 22
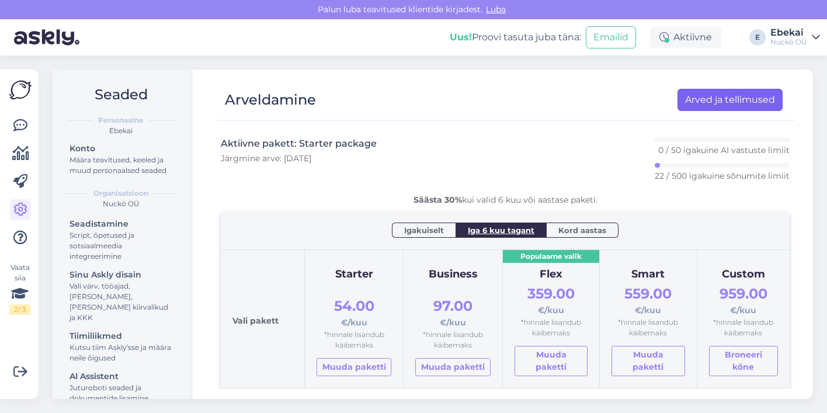
click at [704, 105] on link "Arved ja tellimused" at bounding box center [729, 100] width 105 height 22
click at [494, 11] on span "Luba" at bounding box center [495, 9] width 27 height 11
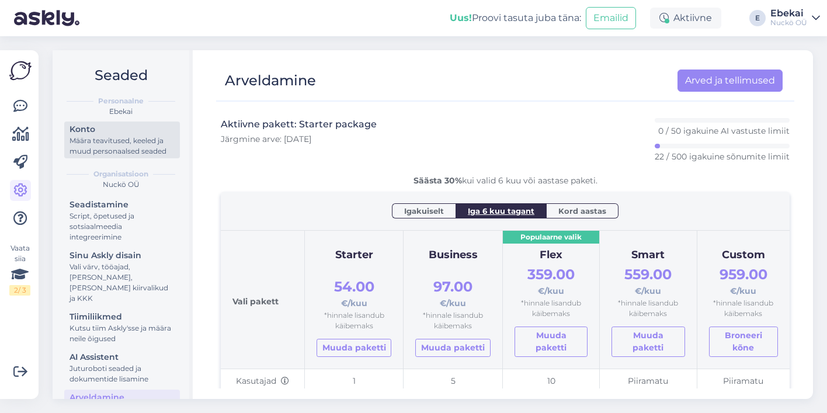
click at [87, 134] on div "Konto" at bounding box center [122, 129] width 105 height 12
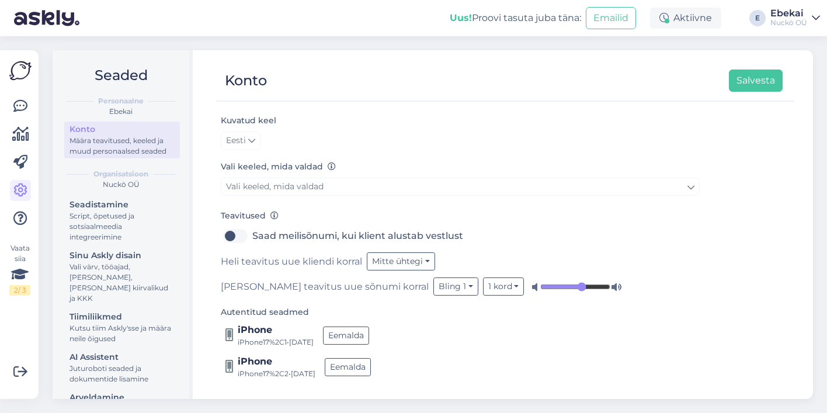
scroll to position [86, 0]
click at [426, 260] on button "Mitte ühtegi" at bounding box center [401, 262] width 68 height 18
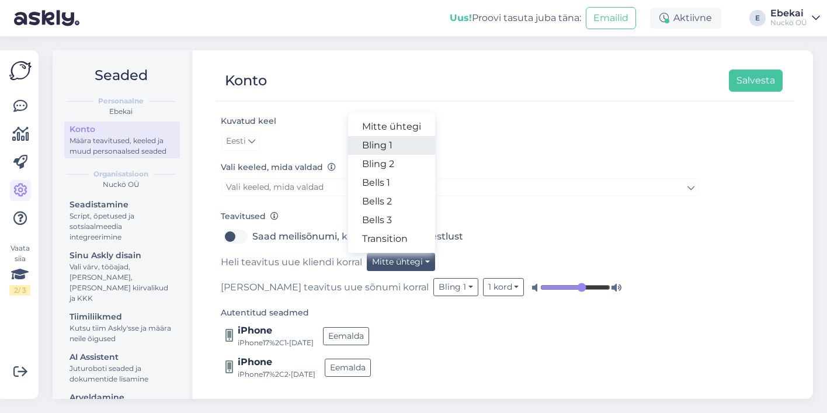
click at [400, 147] on link "Bling 1" at bounding box center [391, 145] width 87 height 19
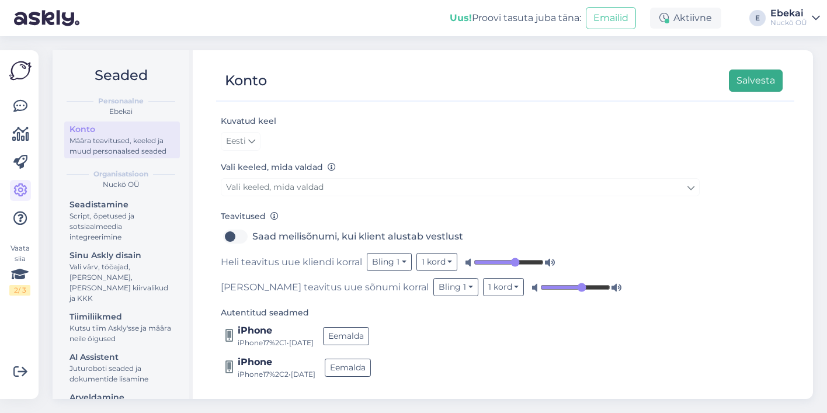
click at [760, 78] on button "Salvesta" at bounding box center [756, 81] width 54 height 22
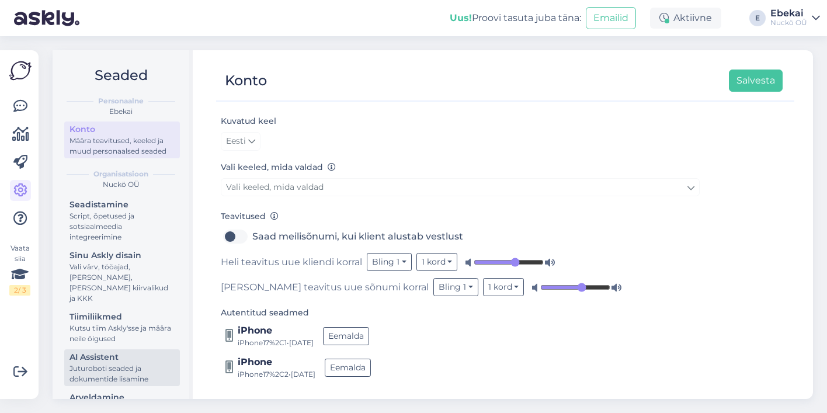
click at [118, 371] on div "Juturoboti seaded ja dokumentide lisamine" at bounding box center [122, 373] width 105 height 21
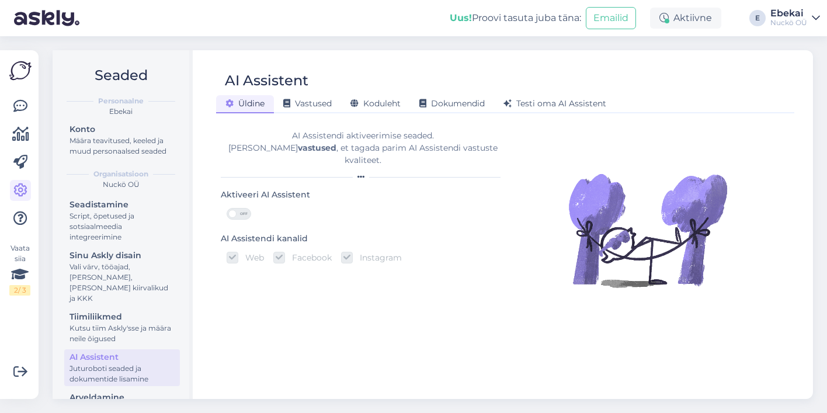
click at [241, 209] on span "OFF" at bounding box center [244, 214] width 14 height 11
click at [227, 208] on input "OFF" at bounding box center [227, 208] width 0 height 0
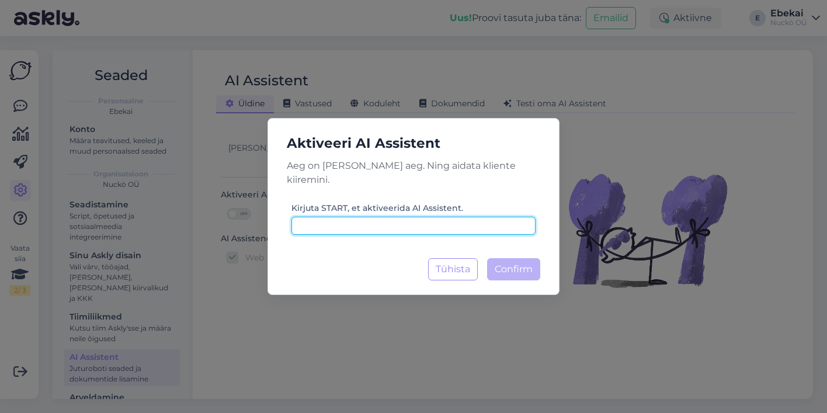
click at [477, 218] on input at bounding box center [413, 226] width 244 height 18
type input "START"
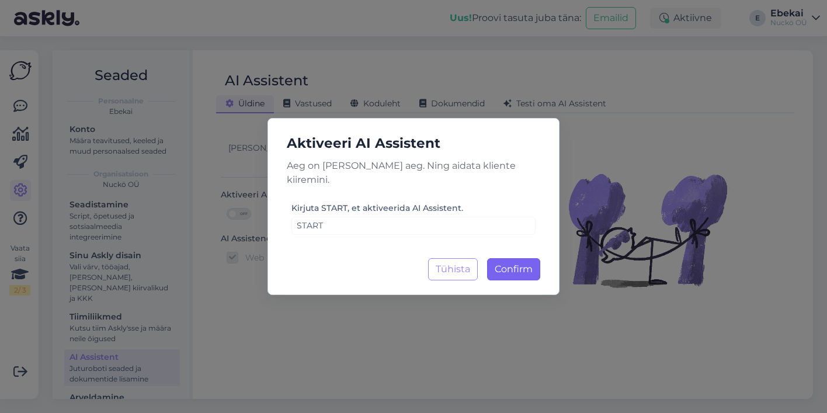
click at [511, 258] on button "Confirm Laadimine..." at bounding box center [513, 269] width 53 height 22
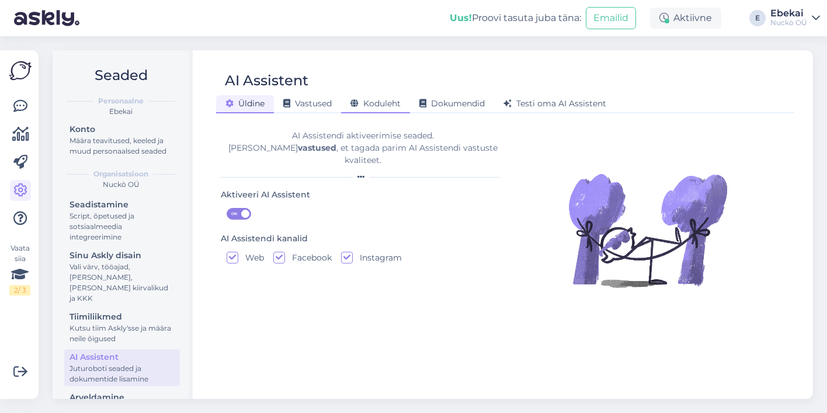
click at [394, 103] on span "Koduleht" at bounding box center [375, 103] width 50 height 11
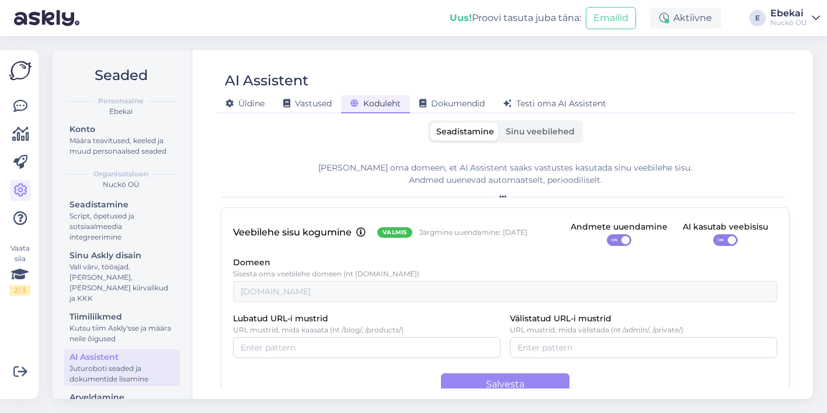
click at [556, 140] on label "Sinu veebilehed" at bounding box center [540, 132] width 81 height 18
click at [500, 123] on input "Sinu veebilehed" at bounding box center [500, 123] width 0 height 0
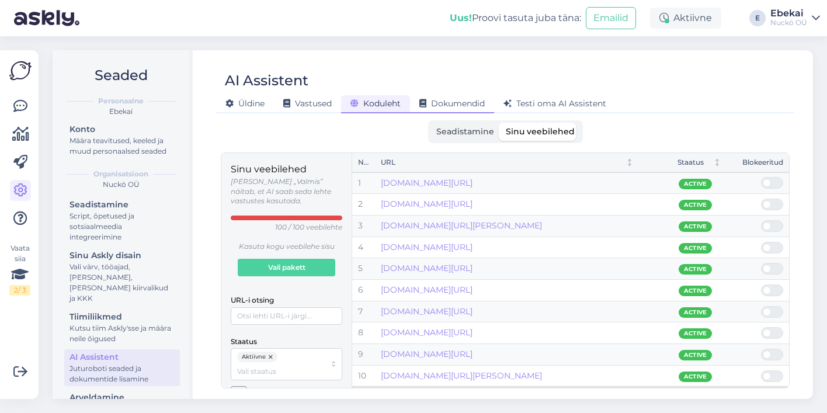
click at [457, 102] on span "Dokumendid" at bounding box center [451, 103] width 65 height 11
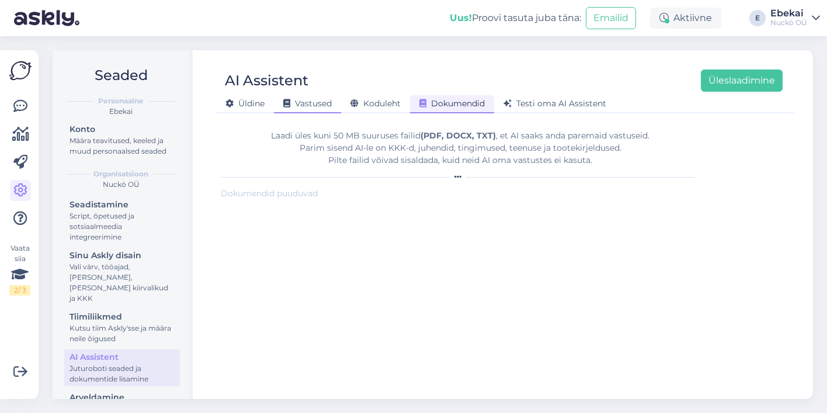
click at [297, 105] on span "Vastused" at bounding box center [307, 103] width 48 height 11
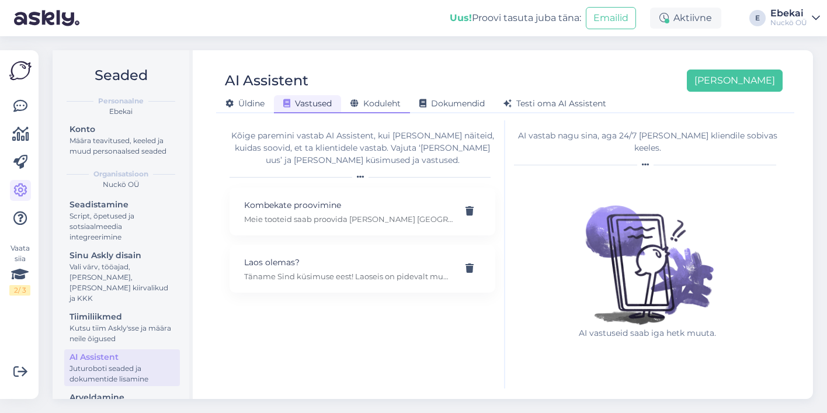
click at [378, 102] on span "Koduleht" at bounding box center [375, 103] width 50 height 11
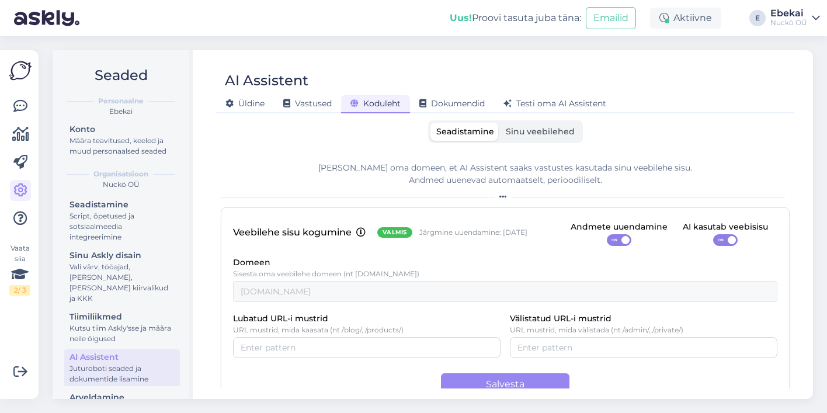
click at [537, 134] on span "Sinu veebilehed" at bounding box center [540, 131] width 69 height 11
click at [500, 123] on input "Sinu veebilehed" at bounding box center [500, 123] width 0 height 0
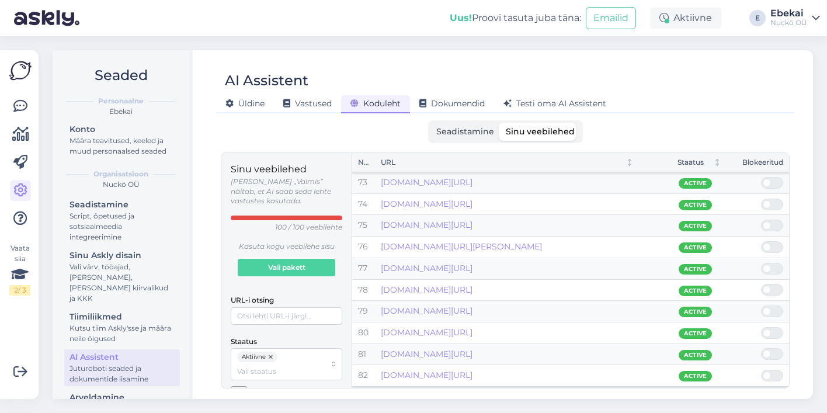
scroll to position [1558, 0]
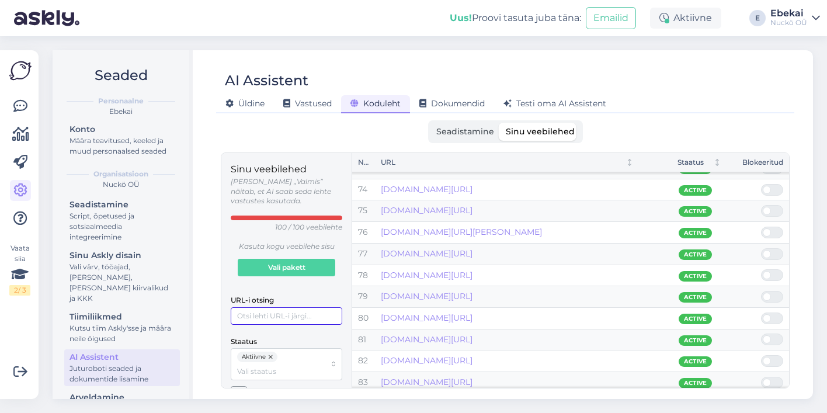
click at [269, 307] on input "URL-i otsing" at bounding box center [287, 316] width 112 height 18
type input "suurus"
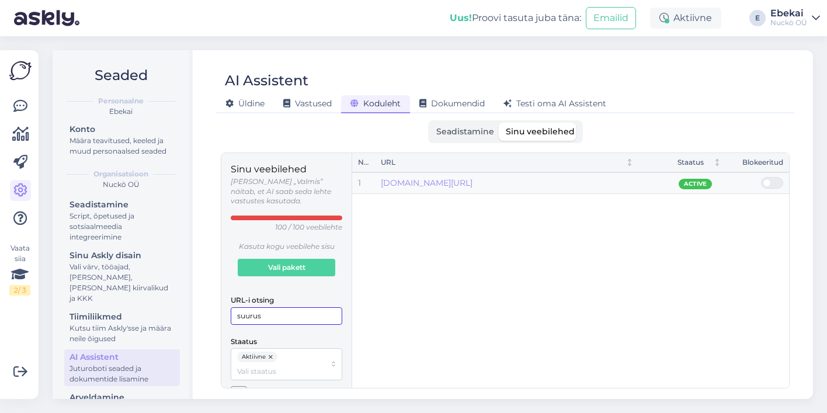
scroll to position [0, 0]
drag, startPoint x: 305, startPoint y: 303, endPoint x: 200, endPoint y: 303, distance: 105.1
click at [200, 303] on div "AI Assistent [PERSON_NAME] Vastused Koduleht Dokumendid [PERSON_NAME] oma AI As…" at bounding box center [505, 224] width 616 height 349
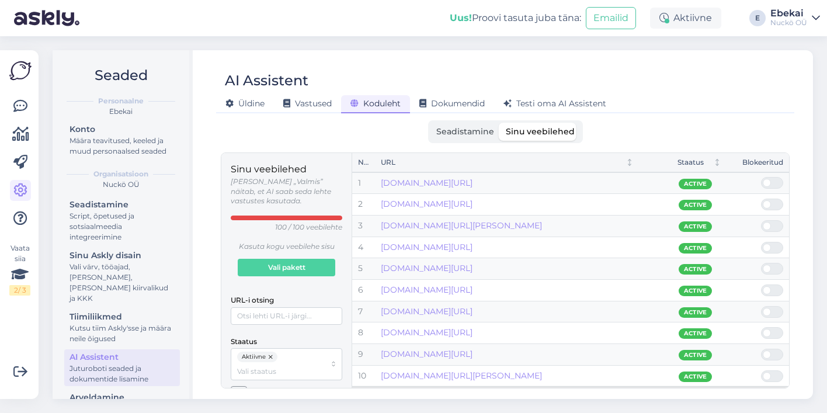
click at [348, 135] on div "Seadistamine Sinu veebilehed" at bounding box center [505, 131] width 569 height 23
click at [312, 307] on input "URL-i otsing" at bounding box center [287, 316] width 112 height 18
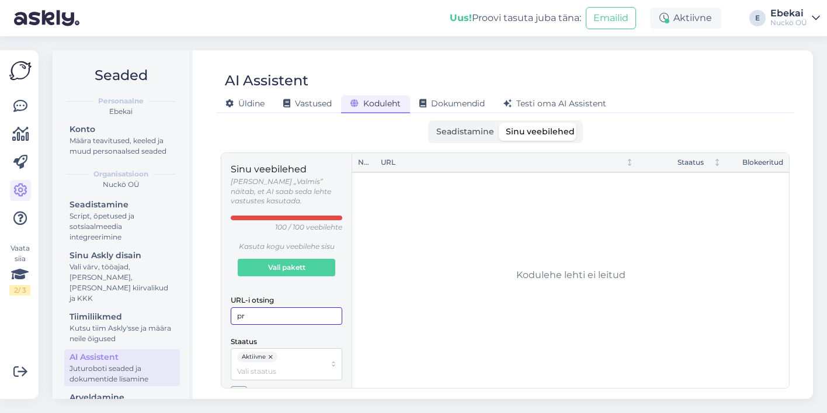
type input "p"
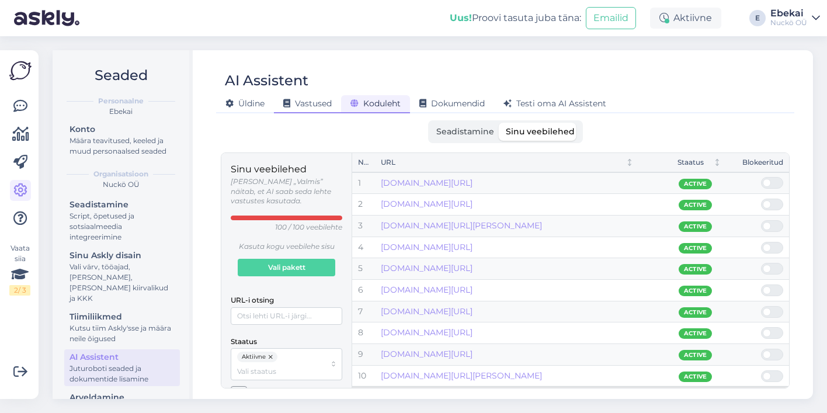
click at [326, 95] on div "Vastused" at bounding box center [307, 104] width 67 height 18
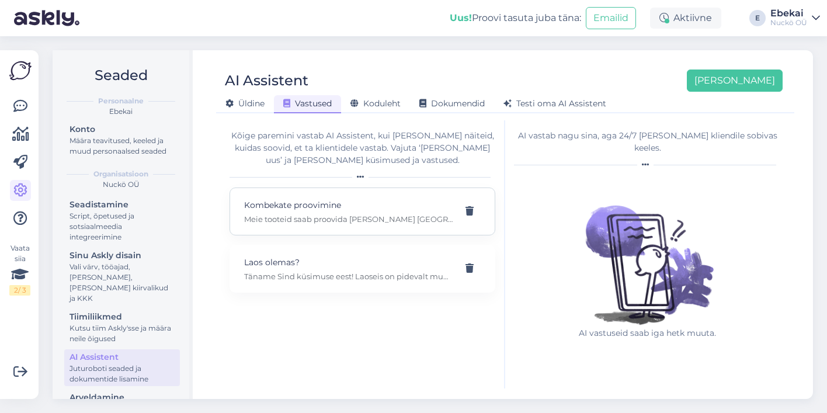
click at [293, 211] on div "Kombekate proovimine Meie tooteid saab proovida [PERSON_NAME] [GEOGRAPHIC_DATA]…" at bounding box center [348, 212] width 209 height 26
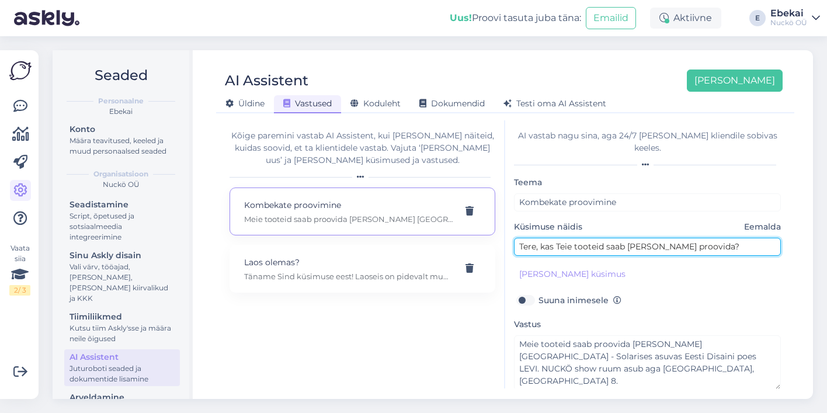
click at [715, 239] on input "Tere, kas Teie tooteid saab [PERSON_NAME] proovida?" at bounding box center [647, 247] width 267 height 18
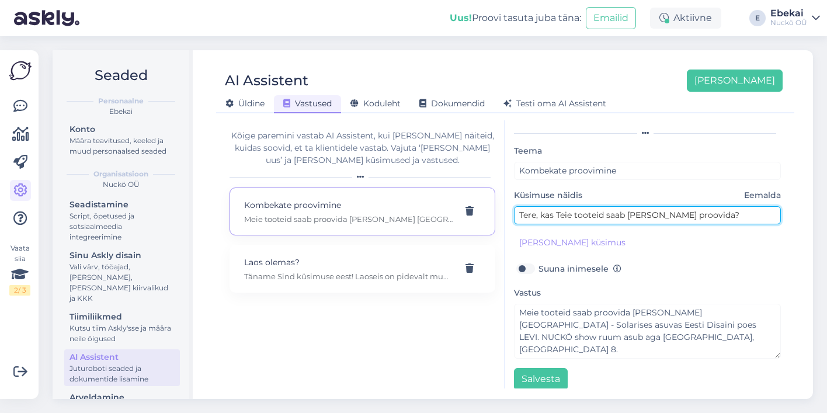
scroll to position [30, 0]
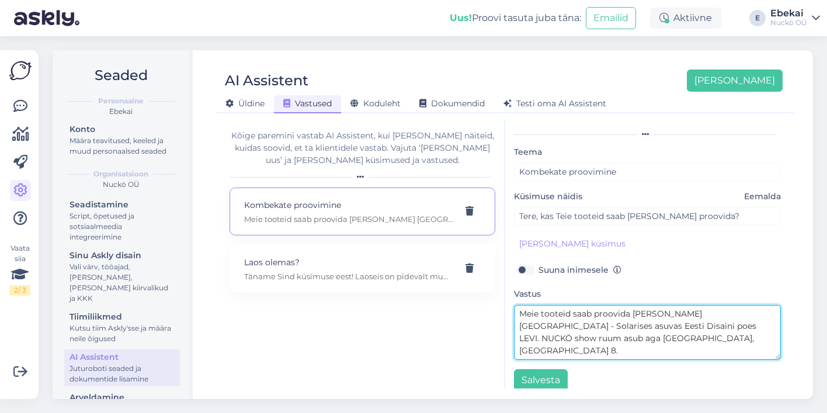
click at [651, 331] on textarea "Meie tooteid saab proovida [PERSON_NAME] [GEOGRAPHIC_DATA] - Solarises asuvas E…" at bounding box center [647, 332] width 267 height 55
click at [614, 313] on textarea "Meie tooteid saab proovida [PERSON_NAME] [GEOGRAPHIC_DATA] - Solarises asuvas E…" at bounding box center [647, 332] width 267 height 55
click at [677, 341] on textarea "Meie tooteid saab proovida [PERSON_NAME] [GEOGRAPHIC_DATA] - Solarises asuvas E…" at bounding box center [647, 332] width 267 height 55
type textarea "Meie tooteid saab proovida [PERSON_NAME] [GEOGRAPHIC_DATA] - Solarises asuvas E…"
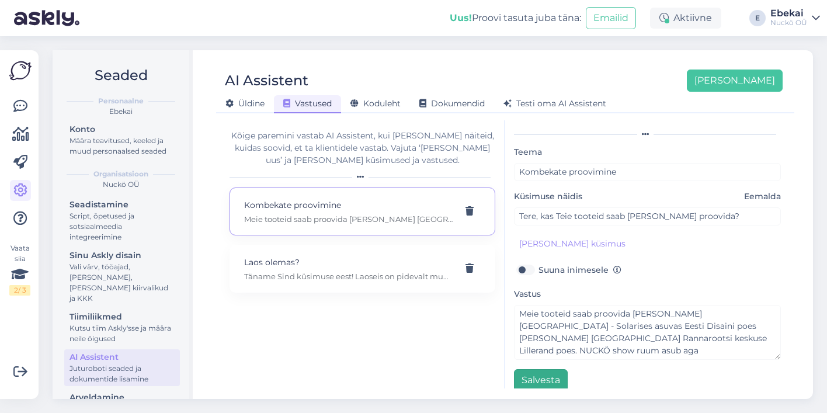
click at [539, 369] on button "Salvesta" at bounding box center [541, 380] width 54 height 22
click at [405, 274] on p "Täname Sind küsimuse eest! Laoseis on pidevalt muutuv ning see sõltub suuresti …" at bounding box center [348, 276] width 209 height 11
type input "Laos olemas?"
type input "Millised mudelid on kohe olemas?"
type textarea "Täname Sind küsimuse eest! Laoseis on pidevalt muutuv ning see sõltub suuresti …"
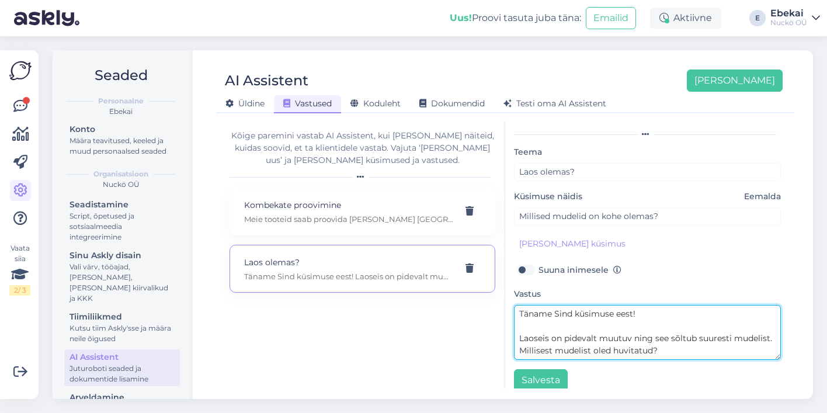
click at [629, 322] on textarea "Täname Sind küsimuse eest! Laoseis on pidevalt muutuv ning see sõltub suuresti …" at bounding box center [647, 332] width 267 height 55
click at [674, 338] on textarea "Täname Sind küsimuse eest! Laoseis on pidevalt muutuv ning see sõltub suuresti …" at bounding box center [647, 332] width 267 height 55
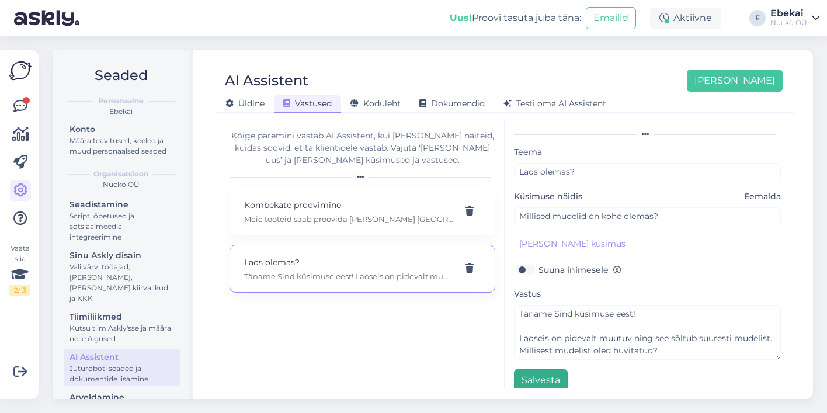
click at [534, 371] on button "Salvesta" at bounding box center [541, 380] width 54 height 22
click at [364, 208] on p "Kombekate proovimine" at bounding box center [348, 205] width 209 height 13
type input "Kombekate proovimine"
type input "Tere, kas Teie tooteid saab [PERSON_NAME] proovida?"
type textarea "Meie tooteid saab proovida [PERSON_NAME] [GEOGRAPHIC_DATA] - Solarises asuvas E…"
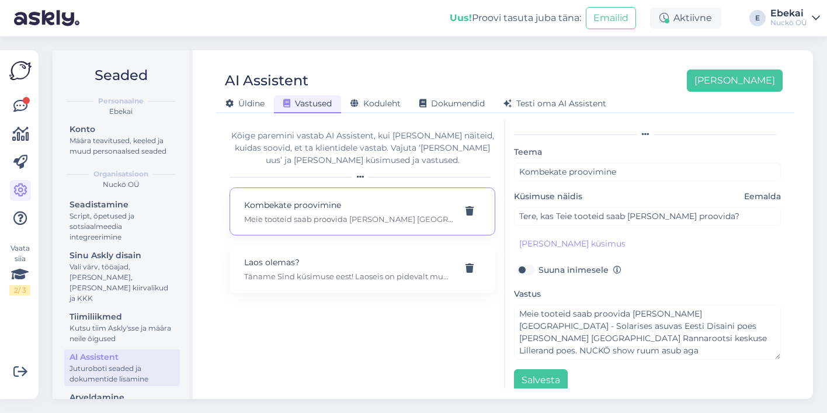
click at [395, 352] on div "Kõige paremini vastab AI Assistent, kui [PERSON_NAME] näiteid, kuidas soovid, e…" at bounding box center [363, 254] width 284 height 268
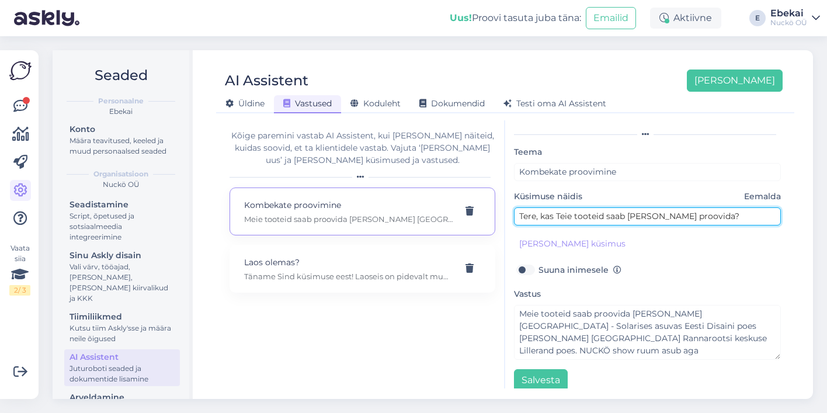
click at [723, 207] on input "Tere, kas Teie tooteid saab [PERSON_NAME] proovida?" at bounding box center [647, 216] width 267 height 18
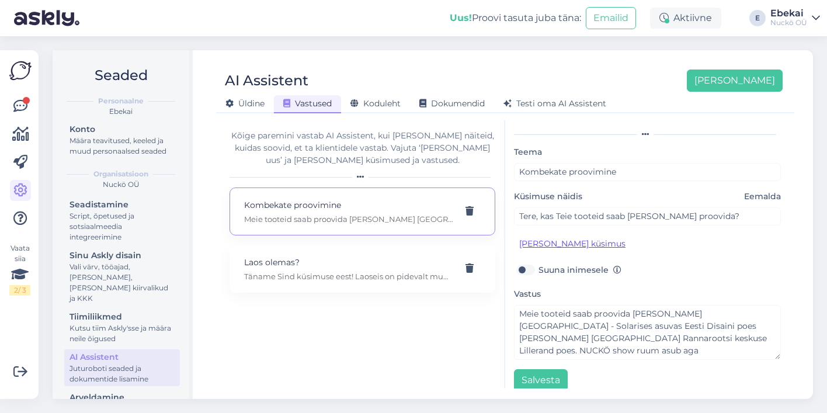
click at [588, 235] on button "[PERSON_NAME] küsimus" at bounding box center [572, 244] width 117 height 18
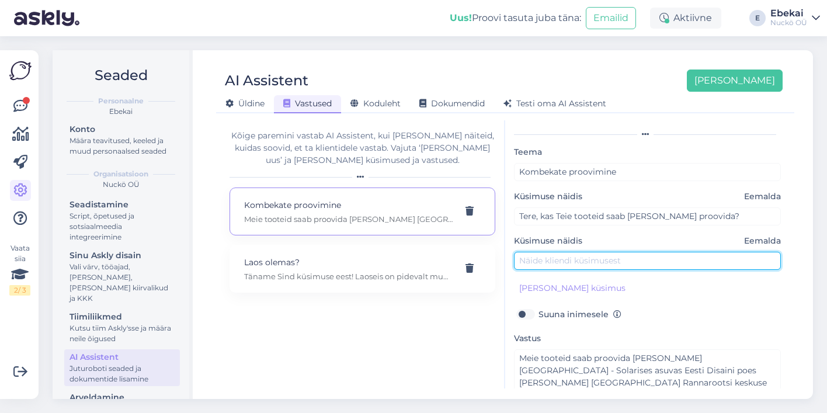
click at [561, 252] on input "text" at bounding box center [647, 261] width 267 height 18
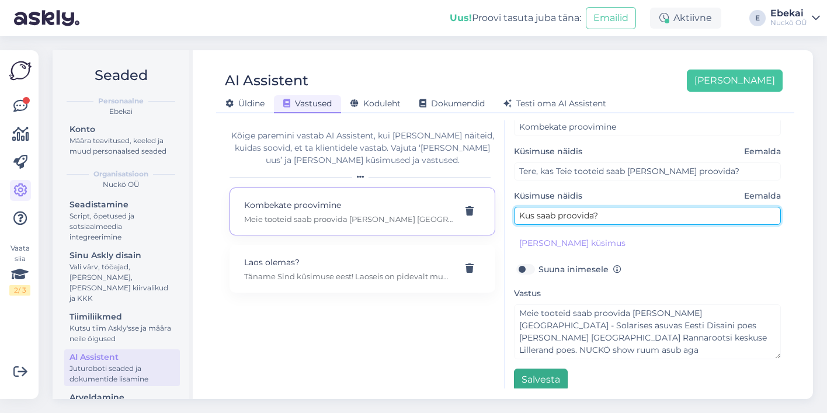
scroll to position [75, 0]
type input "Kus saab proovida?"
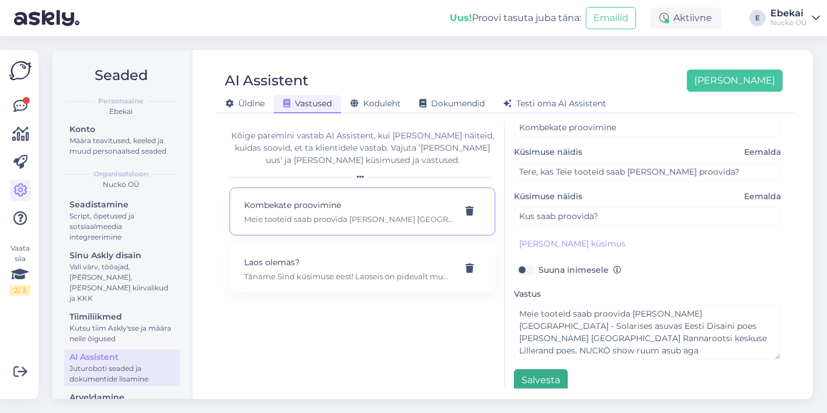
click at [536, 369] on button "Salvesta" at bounding box center [541, 380] width 54 height 22
click at [17, 103] on icon at bounding box center [20, 106] width 14 height 14
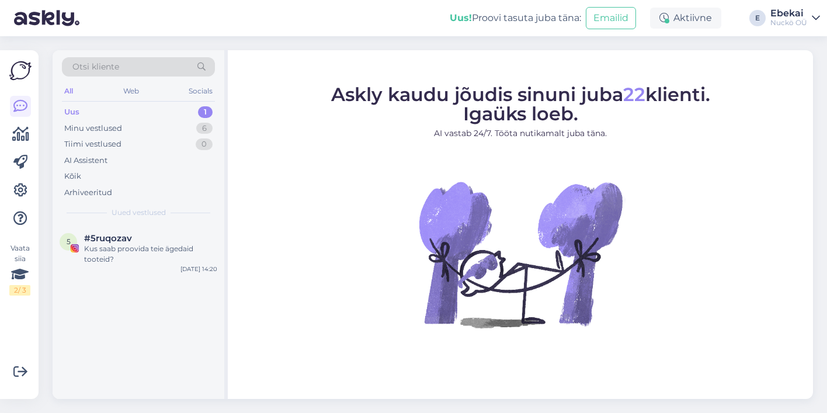
click at [108, 109] on div "Uus 1" at bounding box center [138, 112] width 153 height 16
click at [93, 245] on div "Kus saab proovida teie ägedaid tooteid?" at bounding box center [150, 254] width 133 height 21
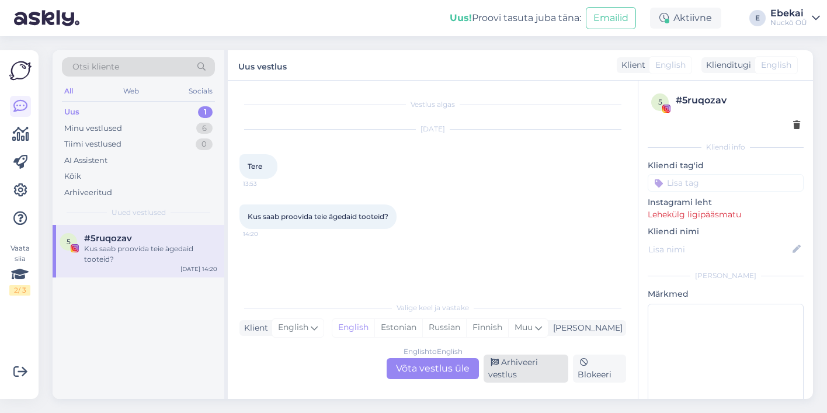
click at [508, 370] on div "Arhiveeri vestlus" at bounding box center [526, 369] width 85 height 28
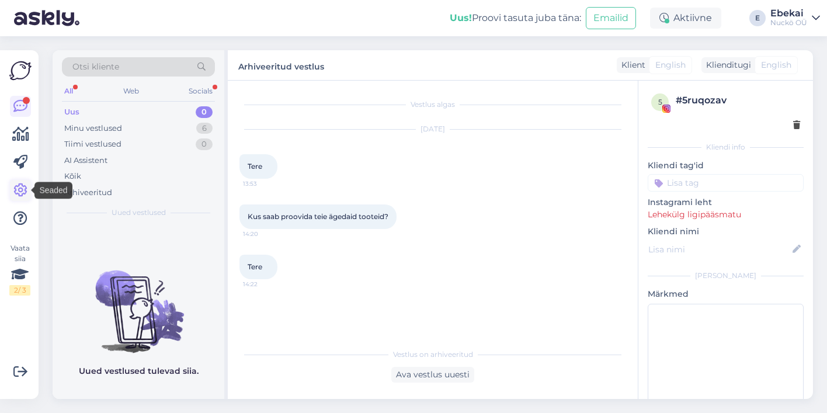
click at [13, 187] on icon at bounding box center [20, 190] width 14 height 14
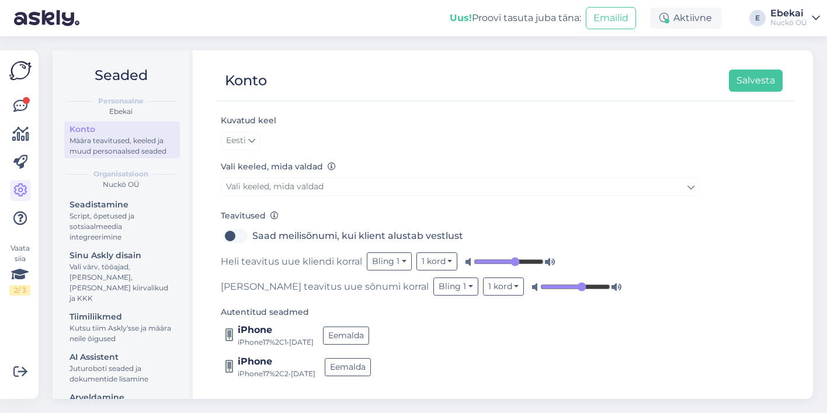
scroll to position [86, 0]
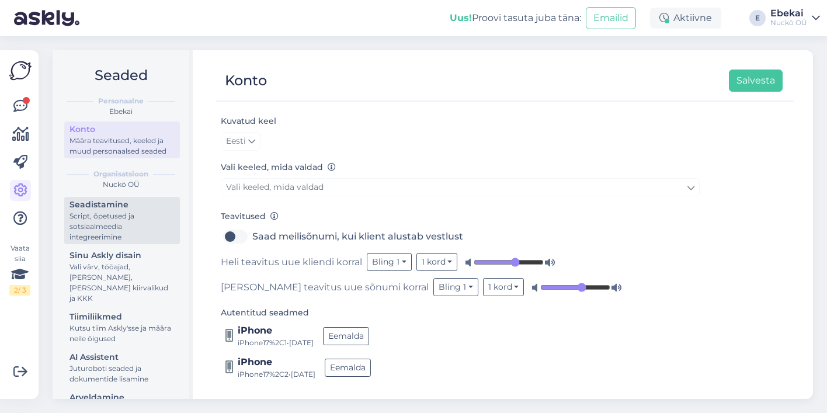
click at [98, 205] on div "Seadistamine" at bounding box center [122, 205] width 105 height 12
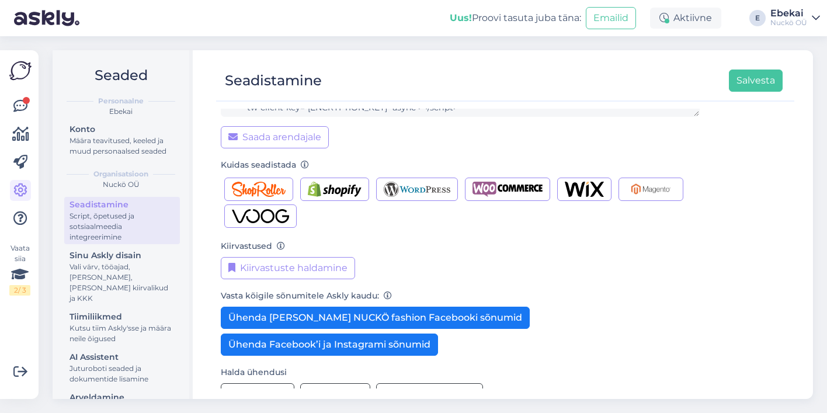
scroll to position [133, 0]
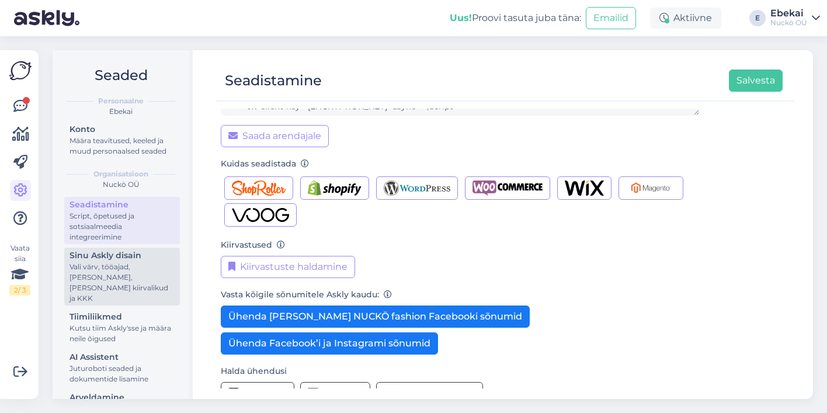
click at [114, 280] on div "Vali värv, tööajad, [PERSON_NAME], [PERSON_NAME] kiirvalikud ja KKK" at bounding box center [122, 283] width 105 height 42
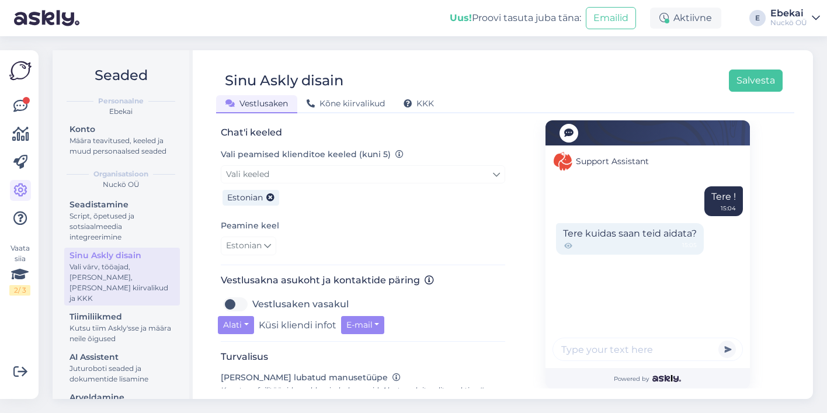
scroll to position [253, 0]
click at [500, 171] on link "Vali keeled" at bounding box center [363, 175] width 284 height 18
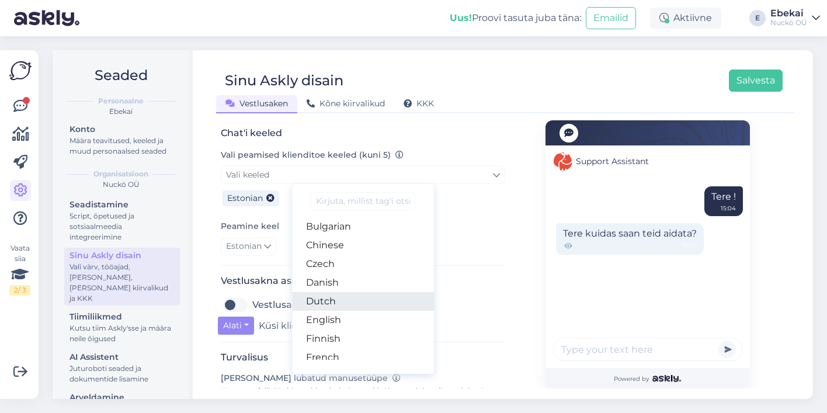
scroll to position [40, 0]
click at [334, 316] on link "English" at bounding box center [363, 319] width 143 height 19
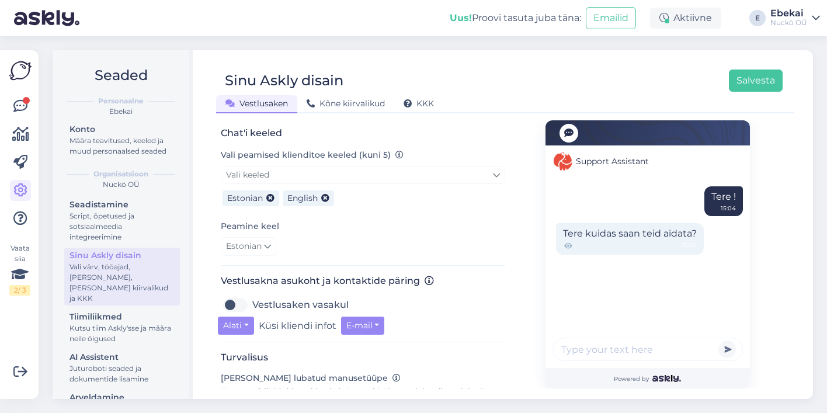
click at [436, 214] on div "Chat'i keeled Vali peamised klienditoe keeled (kuni 5) Vali keeled Arabic Belar…" at bounding box center [363, 196] width 284 height 138
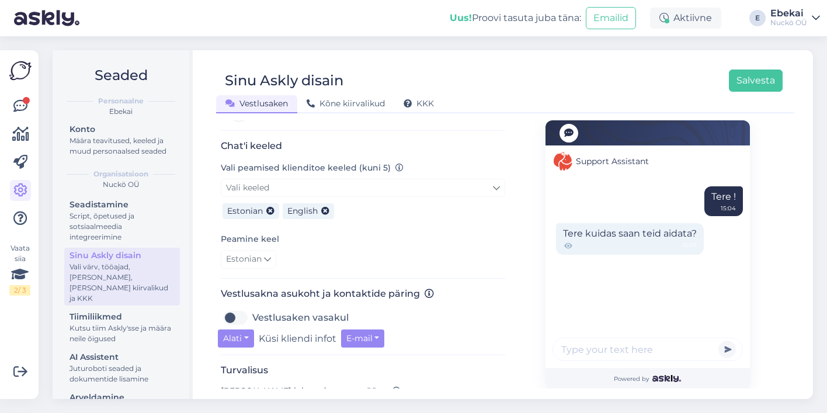
scroll to position [249, 0]
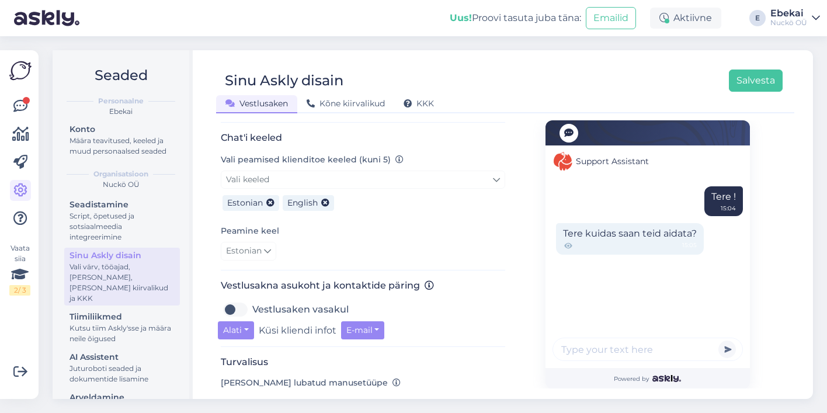
click at [269, 249] on icon at bounding box center [267, 251] width 7 height 13
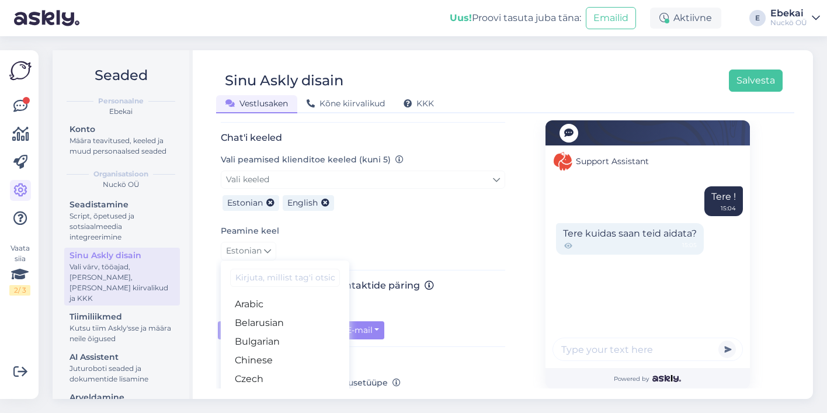
click at [352, 228] on div "Peamine keel Estonian Arabic Belarusian Bulgarian Chinese Czech Danish Dutch En…" at bounding box center [363, 242] width 284 height 37
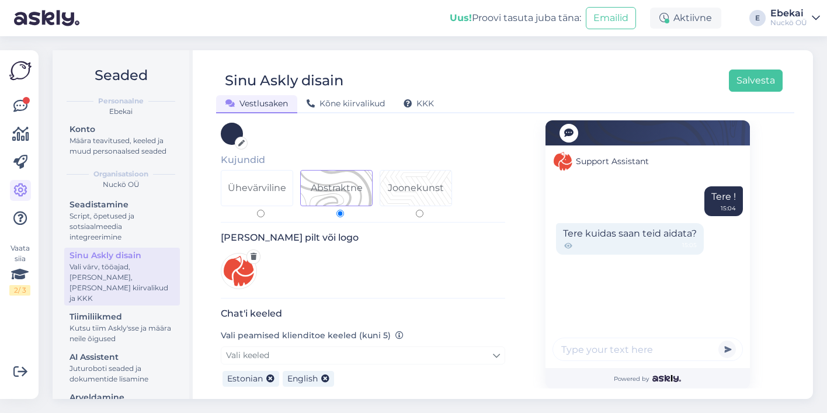
scroll to position [67, 0]
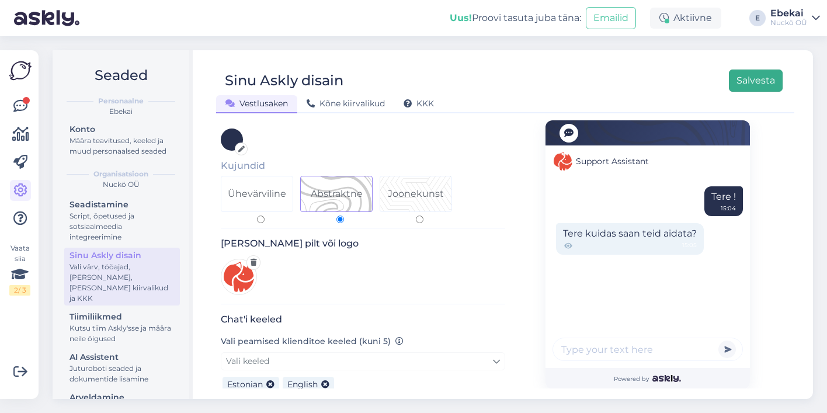
click at [751, 72] on button "Salvesta" at bounding box center [756, 81] width 54 height 22
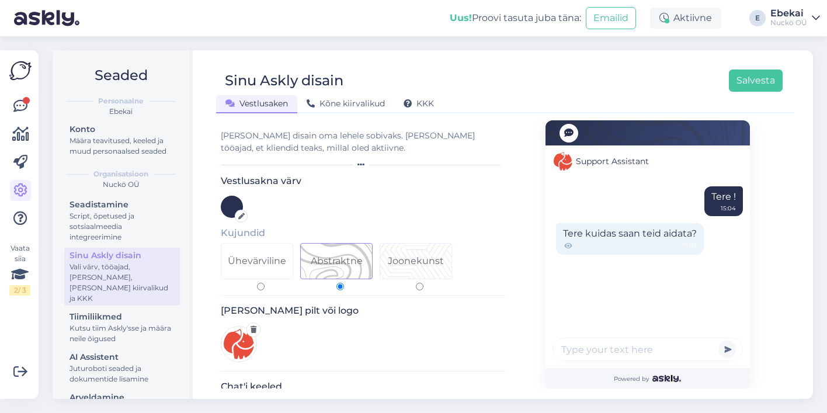
scroll to position [0, 0]
click at [16, 135] on icon at bounding box center [20, 134] width 17 height 14
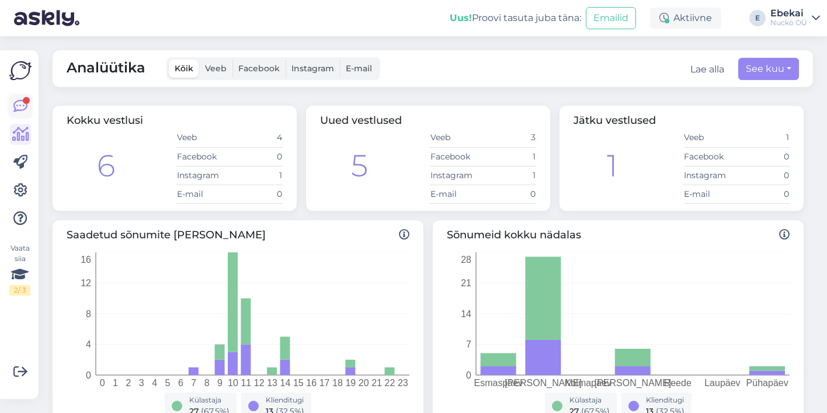
click at [17, 103] on icon at bounding box center [20, 106] width 14 height 14
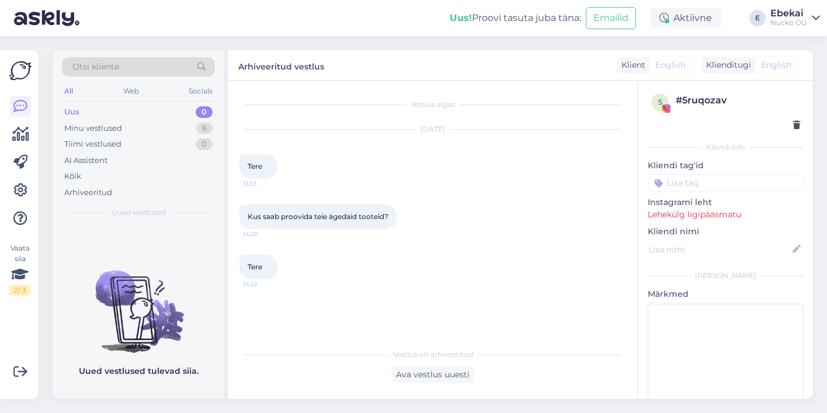
click at [94, 112] on div "Uus 0" at bounding box center [138, 112] width 153 height 16
click at [84, 156] on div "AI Assistent" at bounding box center [85, 161] width 43 height 12
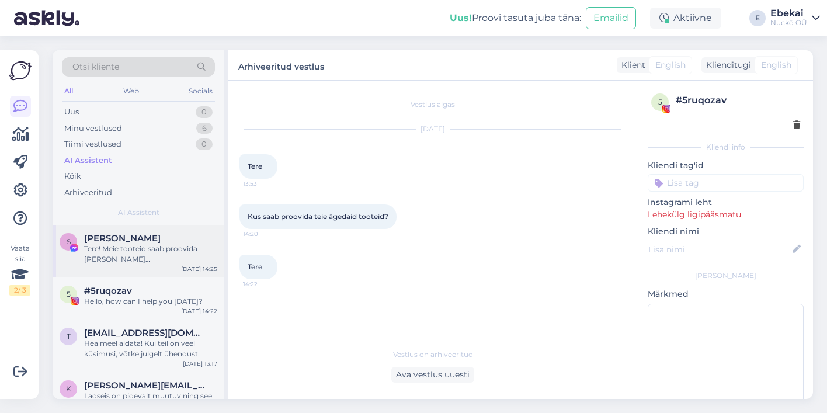
click at [106, 260] on div "Tere! Meie tooteid saab proovida [PERSON_NAME] [GEOGRAPHIC_DATA] Solarise Eesti…" at bounding box center [150, 254] width 133 height 21
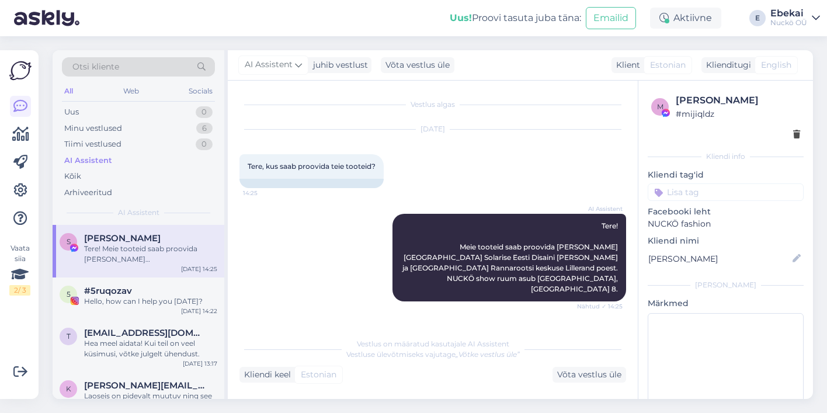
click at [423, 364] on div "Vestlus on määratud kasutajale AI Assistent Vestluse ülevõtmiseks vajutage „Võt…" at bounding box center [432, 357] width 387 height 51
click at [695, 337] on textarea at bounding box center [726, 365] width 156 height 105
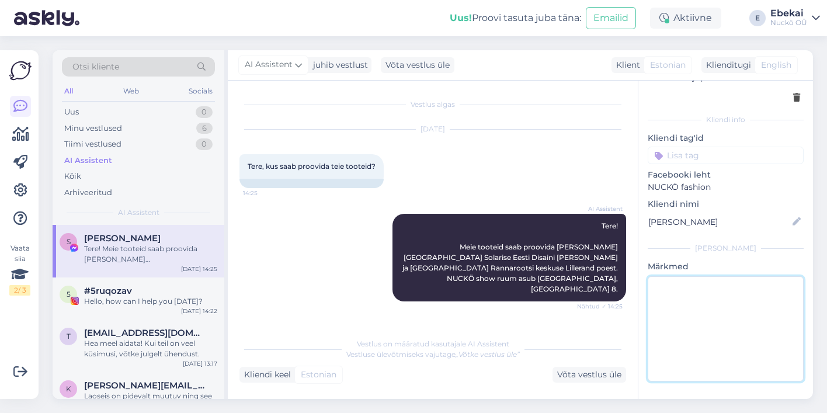
scroll to position [38, 0]
click at [411, 368] on div "Kliendi keel Estonian Võta vestlus üle" at bounding box center [432, 375] width 387 height 16
click at [404, 367] on div "Kliendi keel Estonian Võta vestlus üle" at bounding box center [432, 375] width 387 height 16
click at [20, 194] on icon at bounding box center [20, 190] width 14 height 14
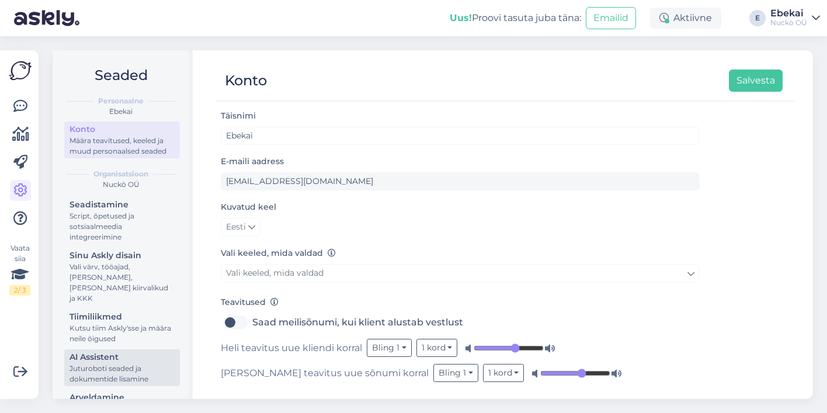
click at [101, 363] on div "Juturoboti seaded ja dokumentide lisamine" at bounding box center [122, 373] width 105 height 21
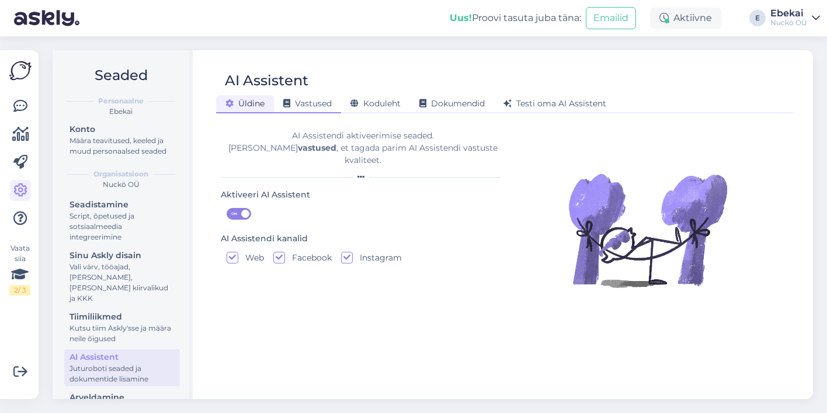
click at [315, 103] on span "Vastused" at bounding box center [307, 103] width 48 height 11
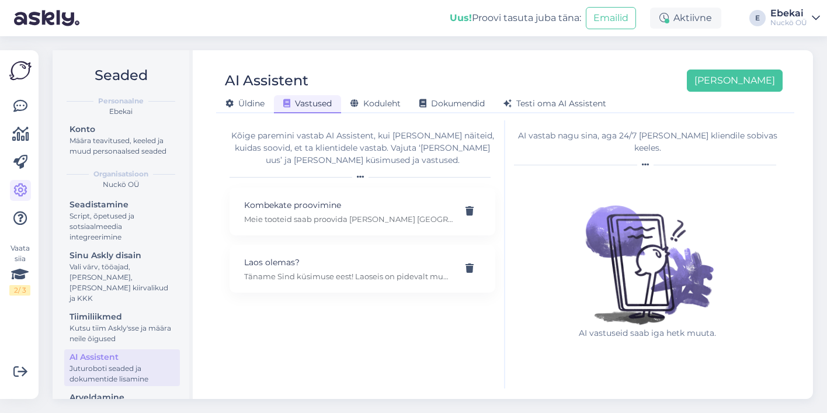
click at [311, 364] on div "Kõige paremini vastab AI Assistent, kui [PERSON_NAME] näiteid, kuidas soovid, e…" at bounding box center [363, 254] width 284 height 268
click at [751, 77] on button "[PERSON_NAME]" at bounding box center [735, 81] width 96 height 22
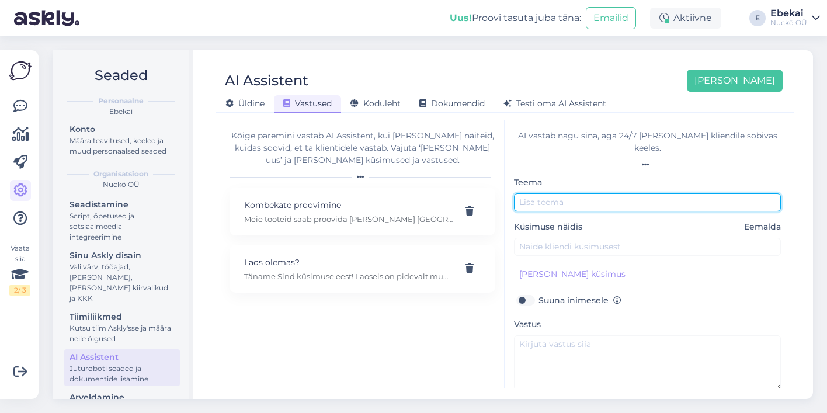
click at [534, 193] on input "text" at bounding box center [647, 202] width 267 height 18
type input "Saatmine välisriiki"
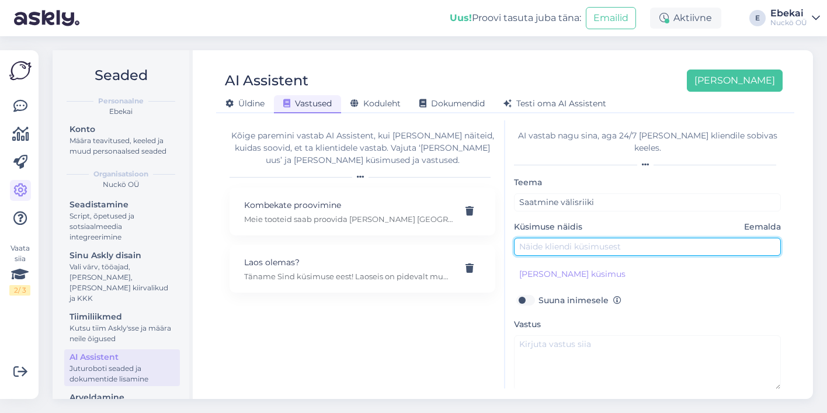
click at [527, 238] on input "text" at bounding box center [647, 247] width 267 height 18
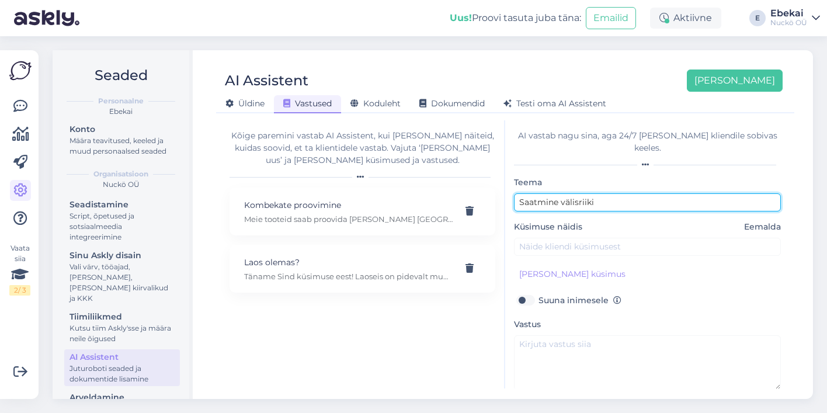
click at [616, 193] on input "Saatmine välisriiki" at bounding box center [647, 202] width 267 height 18
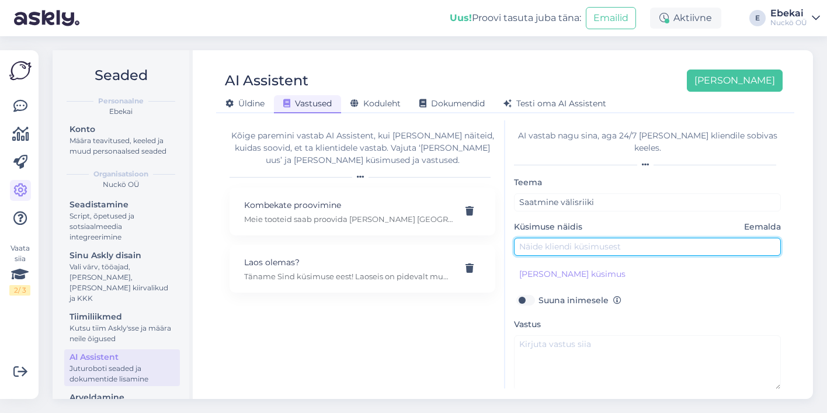
click at [580, 238] on input "text" at bounding box center [647, 247] width 267 height 18
type input "Kas [PERSON_NAME] [GEOGRAPHIC_DATA]?"
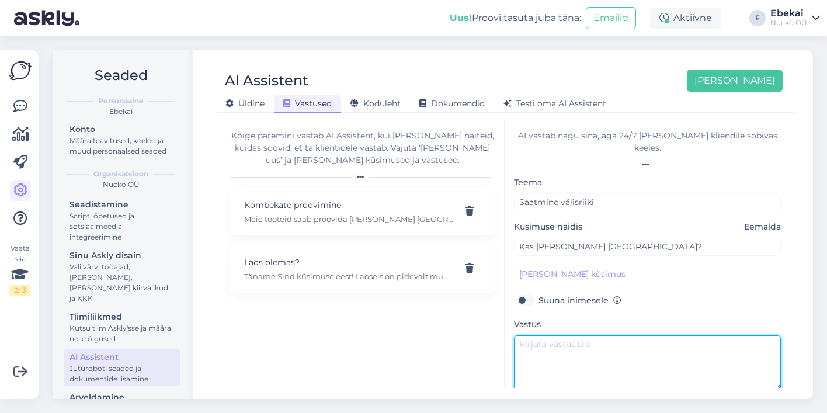
click at [559, 350] on textarea at bounding box center [647, 362] width 267 height 55
type textarea "J"
type textarea "[PERSON_NAME], Jah. Saadame ka väljaspoole Eestit."
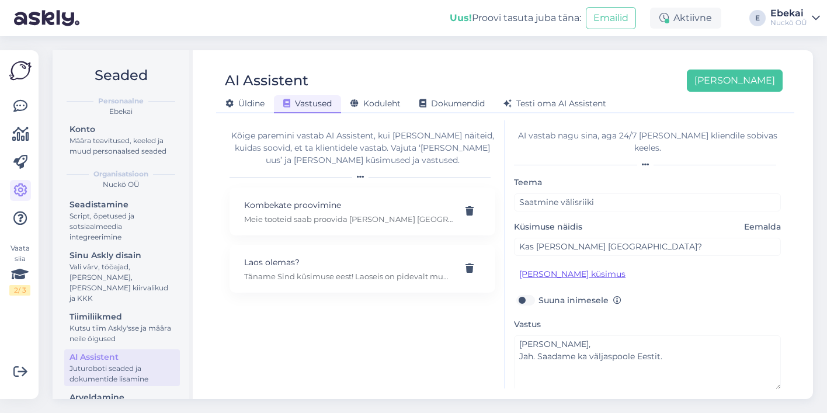
click at [566, 265] on button "[PERSON_NAME] küsimus" at bounding box center [572, 274] width 117 height 18
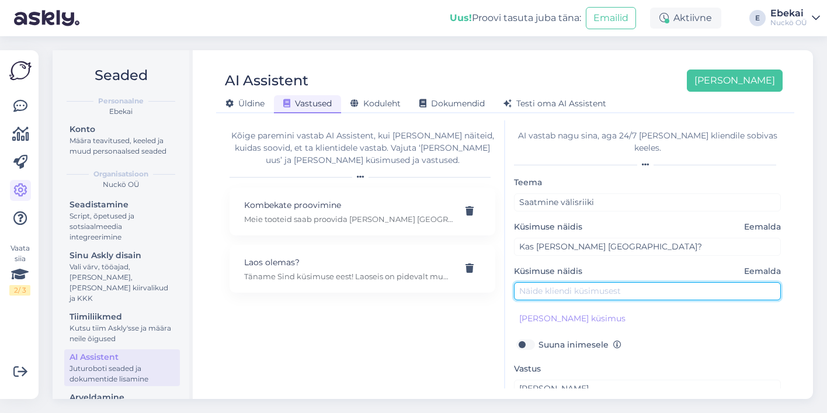
click at [562, 282] on input "text" at bounding box center [647, 291] width 267 height 18
type input "Kas [PERSON_NAME] [PERSON_NAME]?"
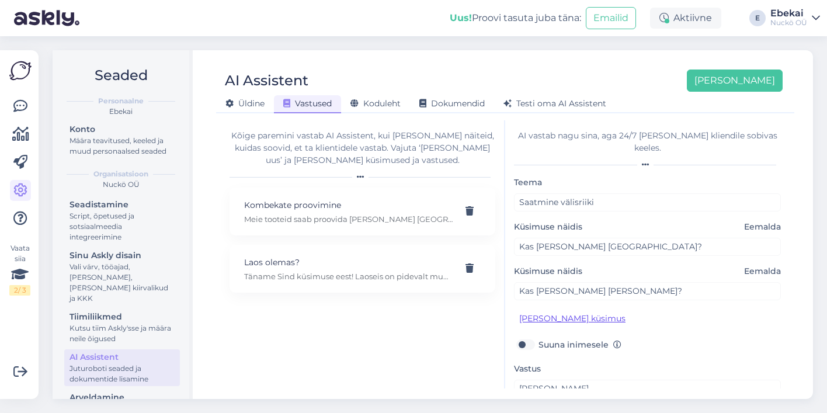
click at [550, 310] on button "[PERSON_NAME] küsimus" at bounding box center [572, 319] width 117 height 18
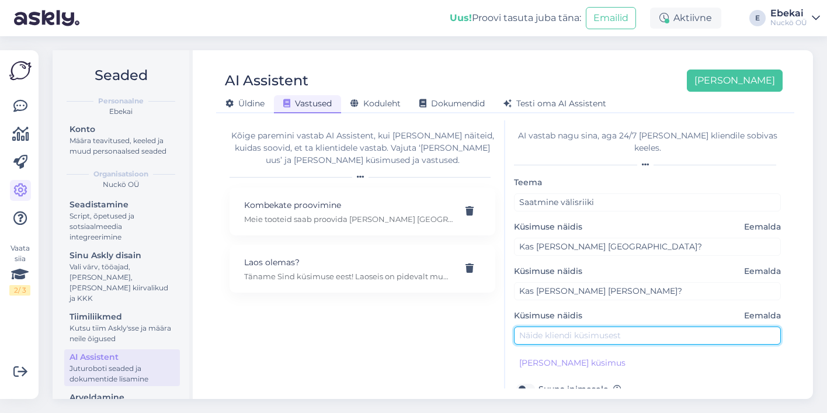
click at [550, 326] on input "text" at bounding box center [647, 335] width 267 height 18
type input "Kas [PERSON_NAME] Roosti?"
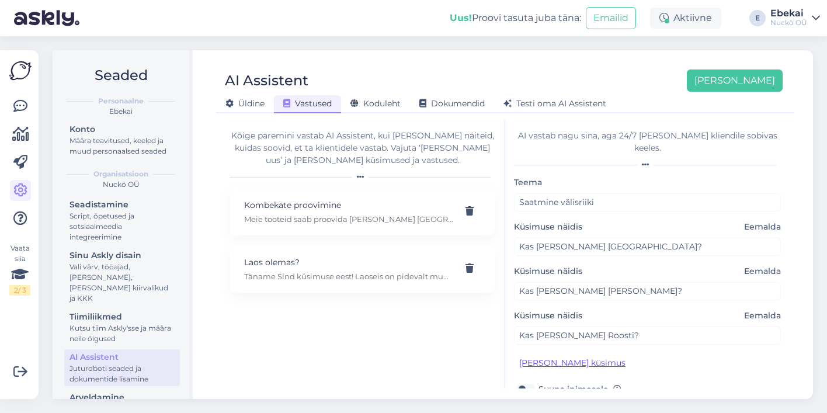
click at [546, 354] on button "[PERSON_NAME] küsimus" at bounding box center [572, 363] width 117 height 18
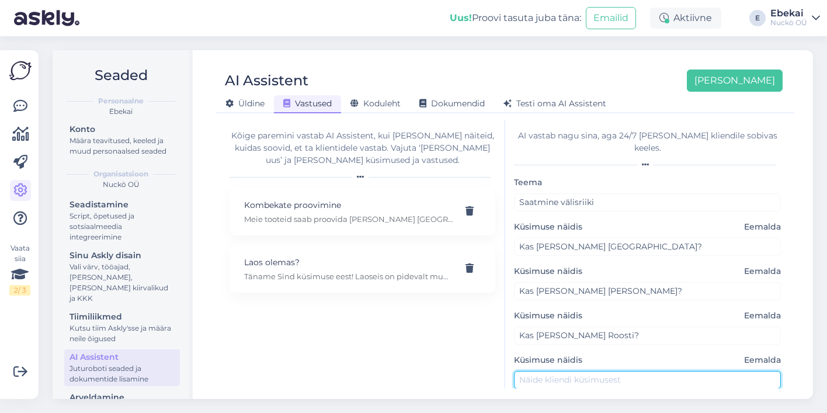
click at [544, 371] on input "text" at bounding box center [647, 380] width 267 height 18
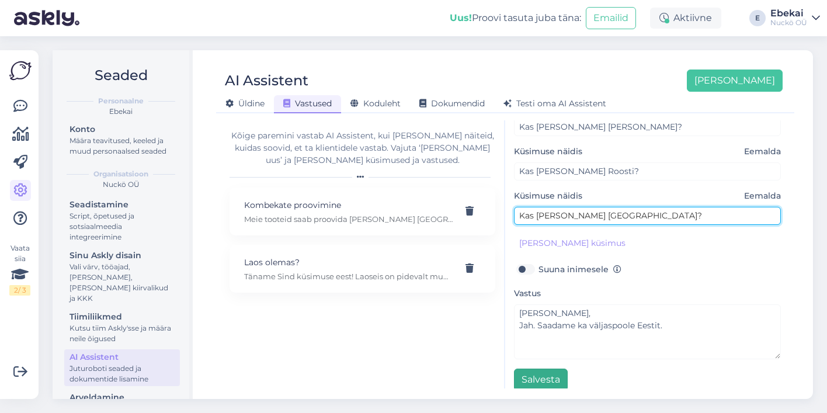
scroll to position [164, 0]
type input "Kas [PERSON_NAME] [GEOGRAPHIC_DATA]?"
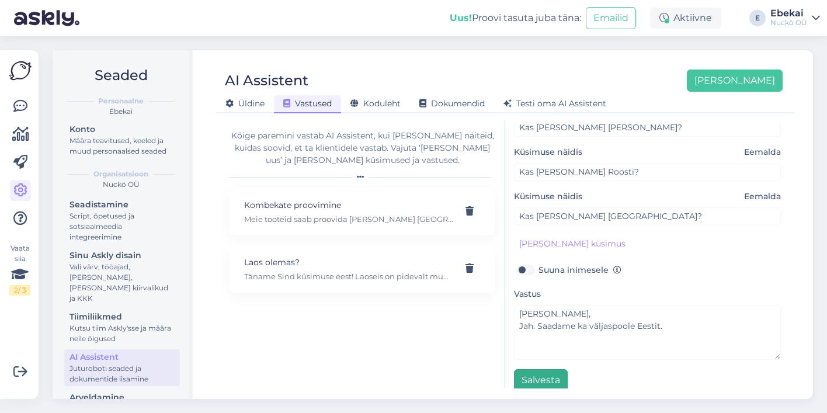
click at [538, 369] on button "Salvesta" at bounding box center [541, 380] width 54 height 22
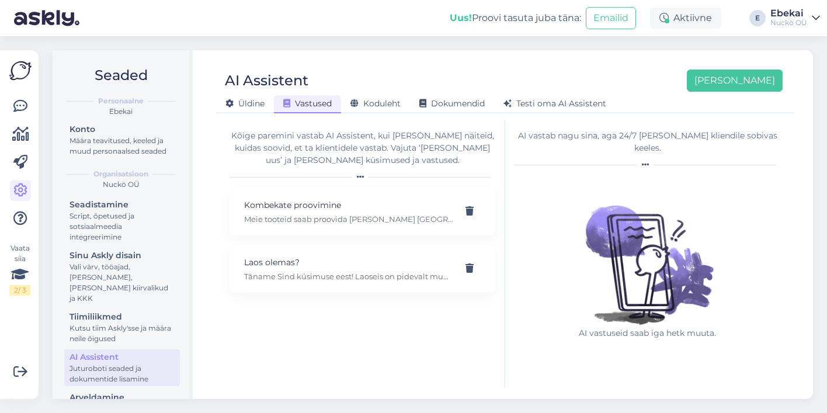
click at [298, 333] on div "Kõige paremini vastab AI Assistent, kui [PERSON_NAME] näiteid, kuidas soovid, e…" at bounding box center [363, 254] width 284 height 268
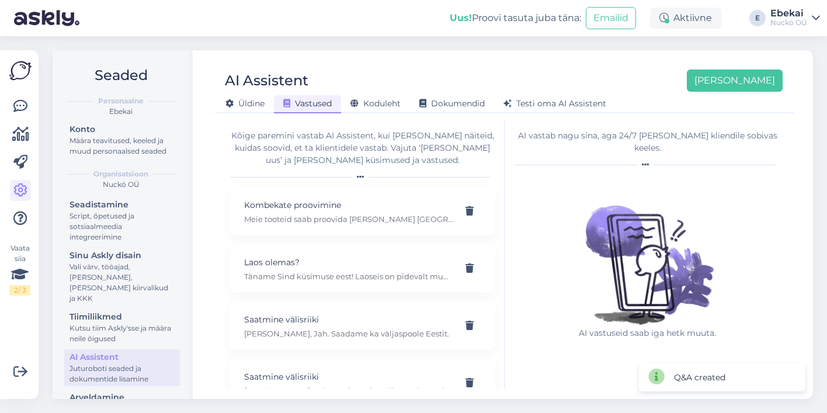
click at [314, 104] on span "Vastused" at bounding box center [307, 103] width 48 height 11
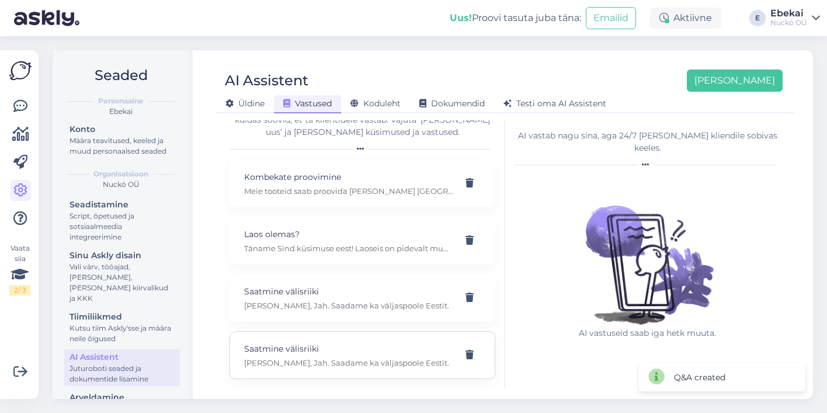
scroll to position [28, 0]
click at [404, 66] on div "AI Assistent [PERSON_NAME] [PERSON_NAME] Vastused Koduleht Dokumendid [PERSON_N…" at bounding box center [505, 87] width 578 height 53
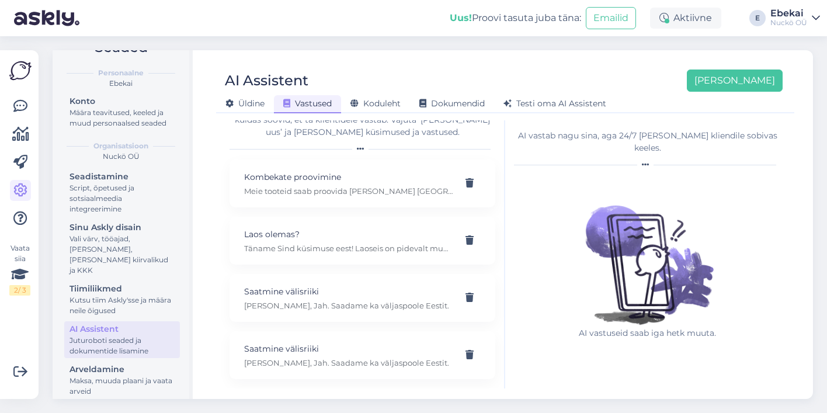
scroll to position [27, 0]
click at [17, 220] on icon at bounding box center [20, 218] width 14 height 14
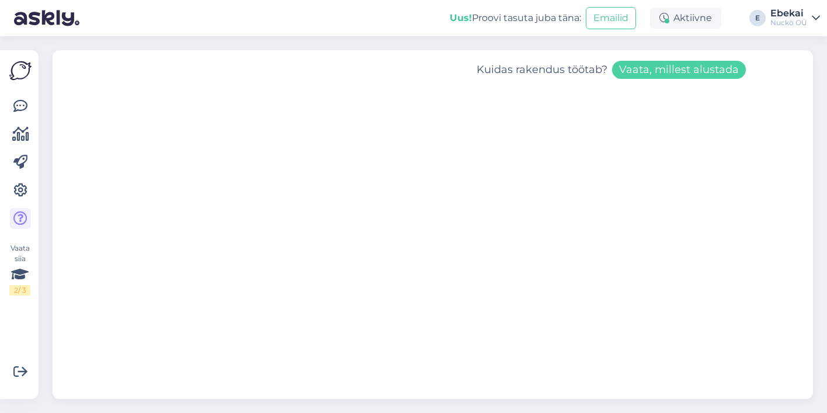
click at [255, 23] on div "Uus! Proovi tasuta [PERSON_NAME]: Emailid Aktiivne E Ebekai Nuckö OÜ" at bounding box center [413, 18] width 827 height 36
